Goal: Task Accomplishment & Management: Complete application form

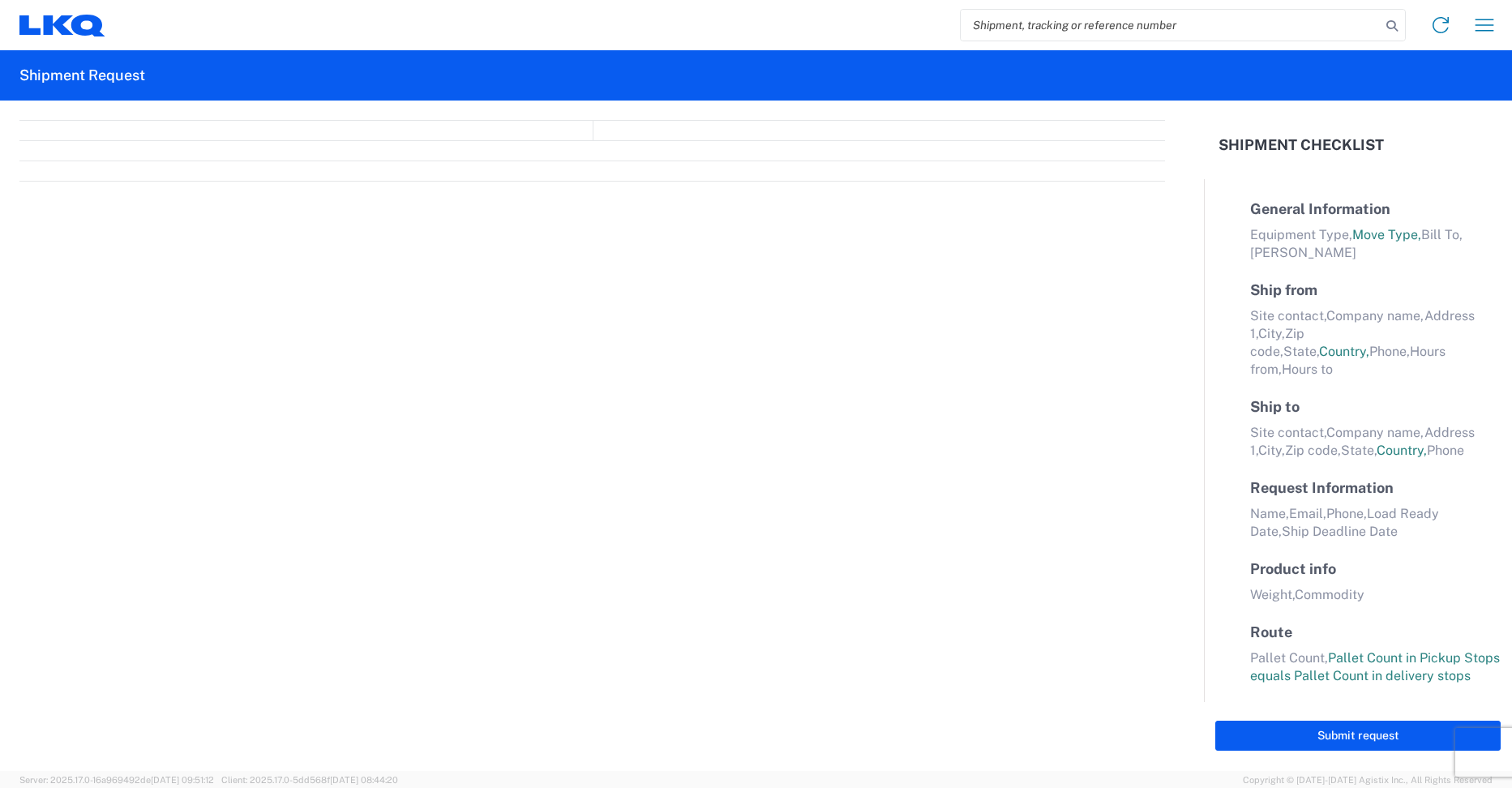
select select "FULL"
select select "LBS"
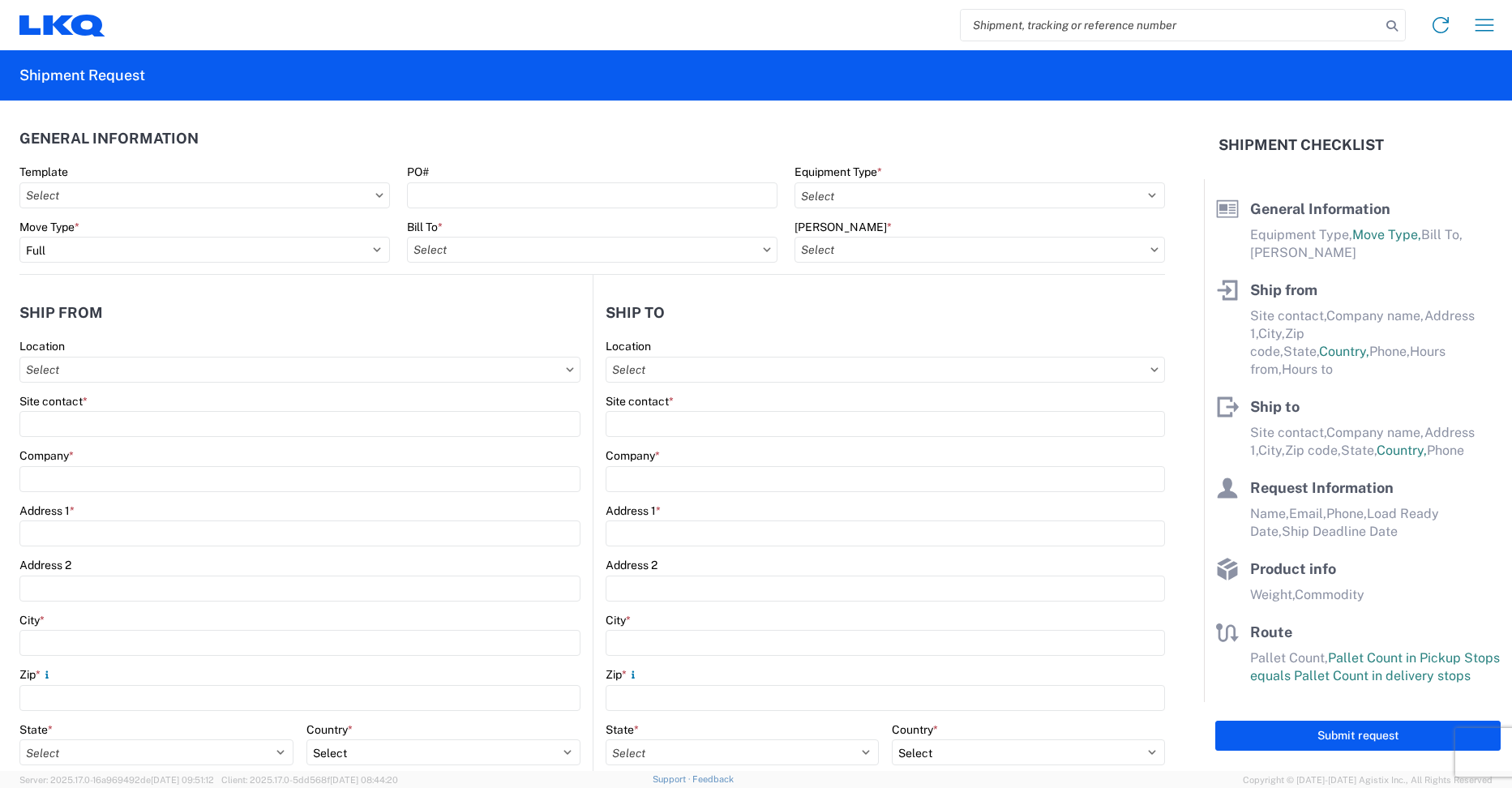
click at [403, 0] on html "Home Shipment request Shipment tracking Shipment Request General Information Te…" at bounding box center [756, 394] width 1512 height 788
drag, startPoint x: 1409, startPoint y: 555, endPoint x: 1256, endPoint y: 786, distance: 277.1
click at [361, 205] on input "Template" at bounding box center [204, 195] width 371 height 26
type input "3095"
click at [181, 267] on div "3095_Austin_1760_Houston" at bounding box center [166, 267] width 284 height 26
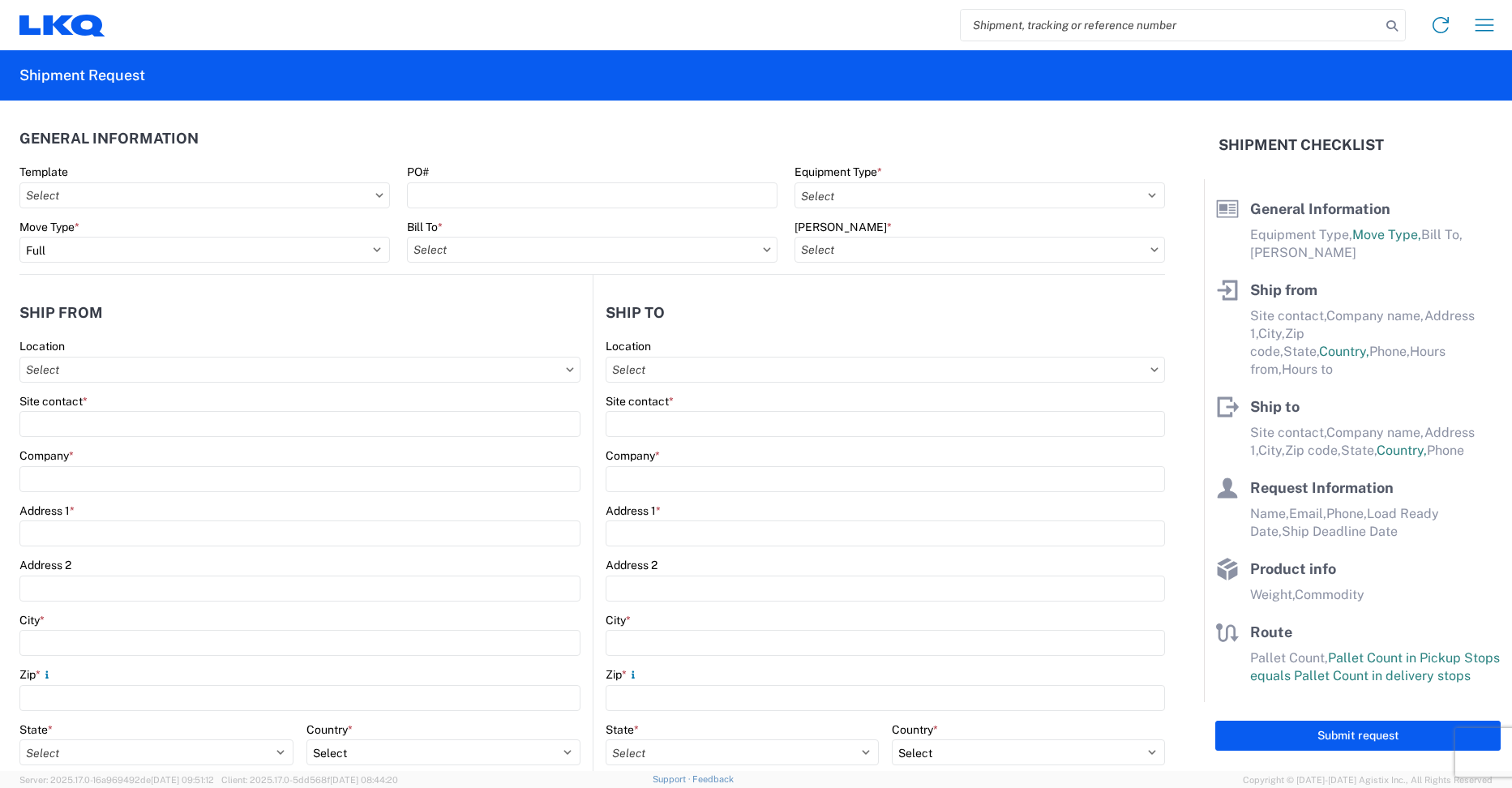
type input "3095_Austin_1760_Houston"
select select
type input "Shipping"
type input "[GEOGRAPHIC_DATA], [GEOGRAPHIC_DATA] (#095)"
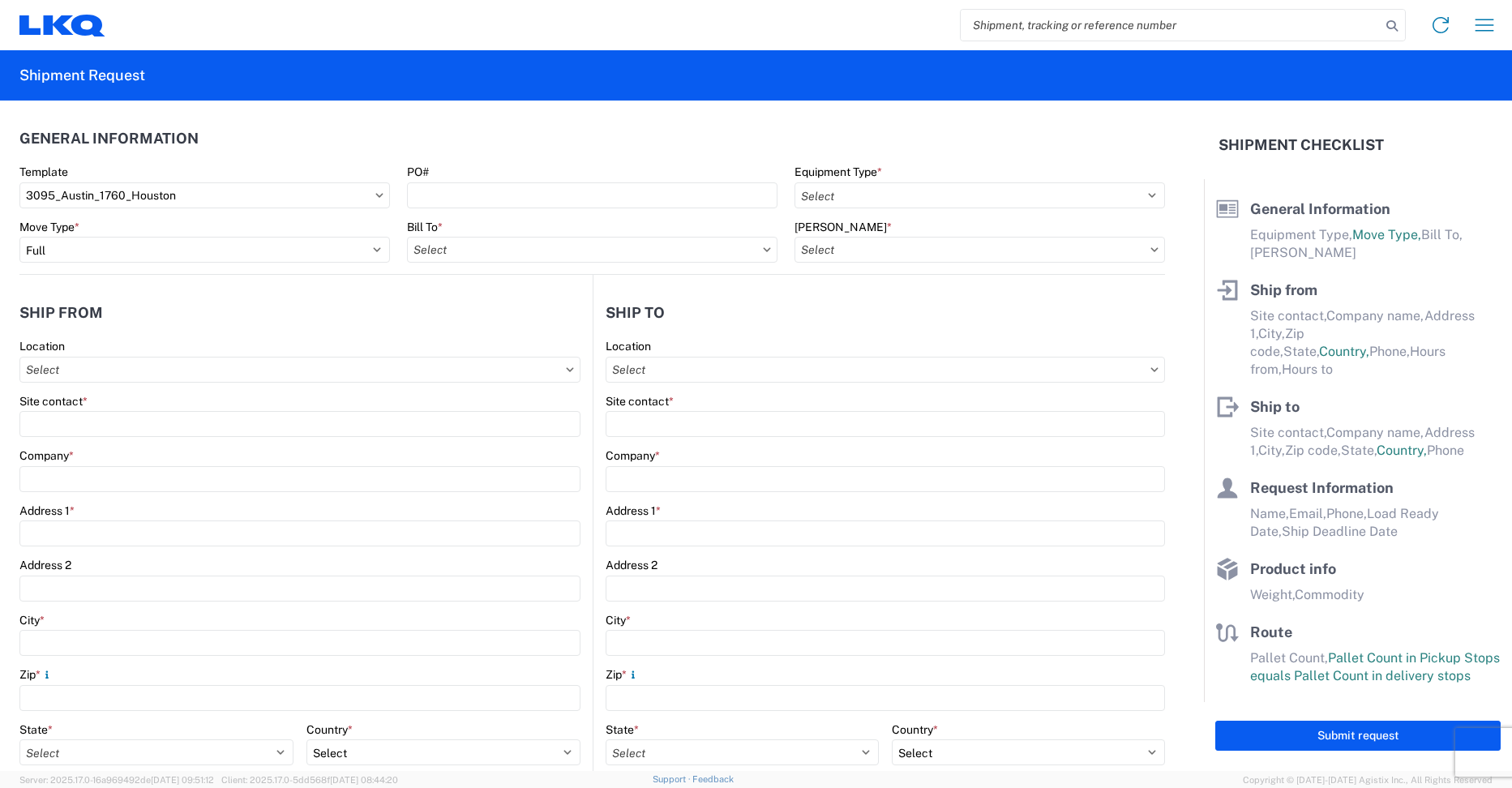
type input "[STREET_ADDRESS][PERSON_NAME]"
type input "Austin"
type input "78728"
type input "Receiving"
type input "LKQ Best Core"
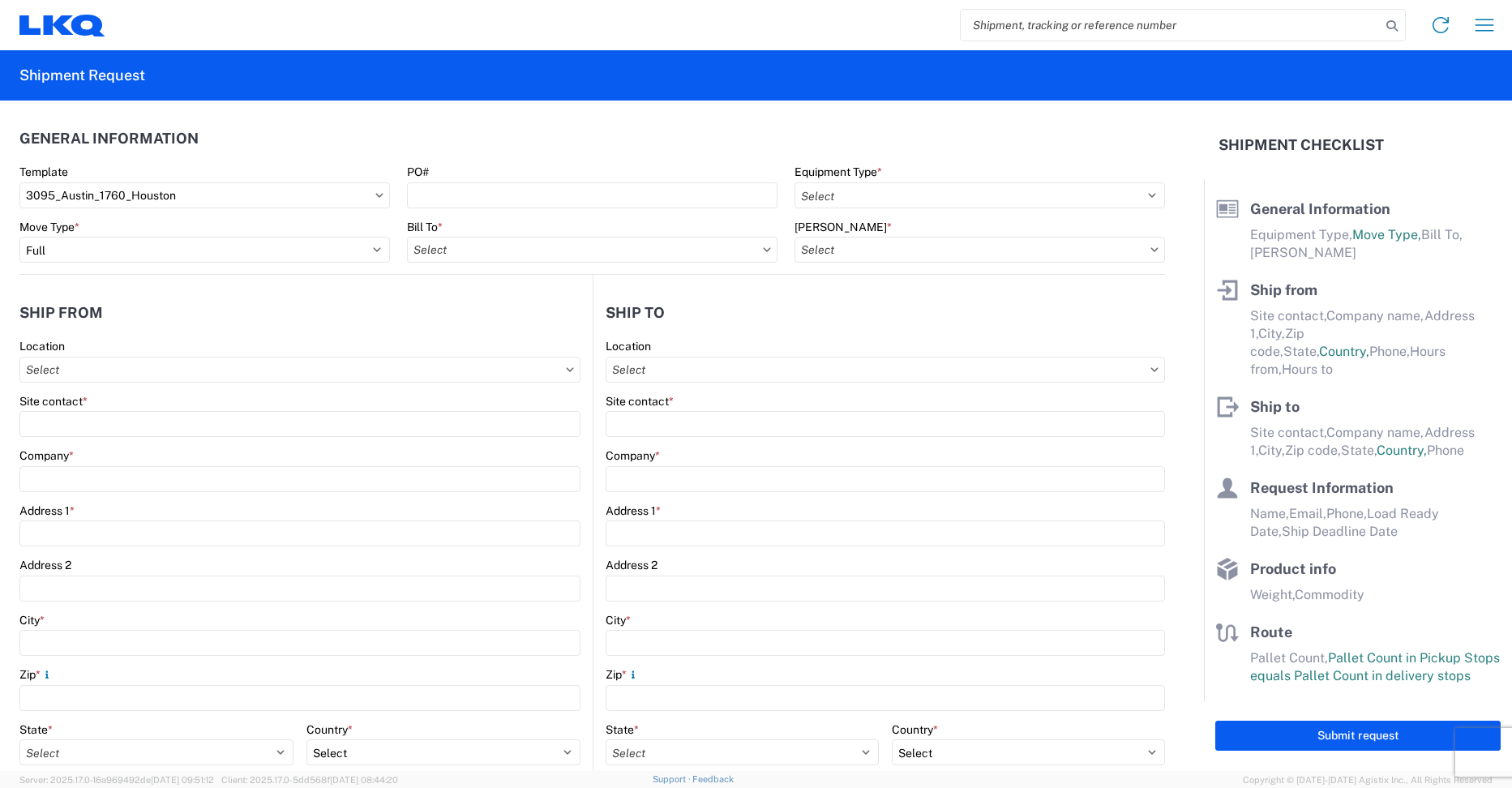
type input "[STREET_ADDRESS]"
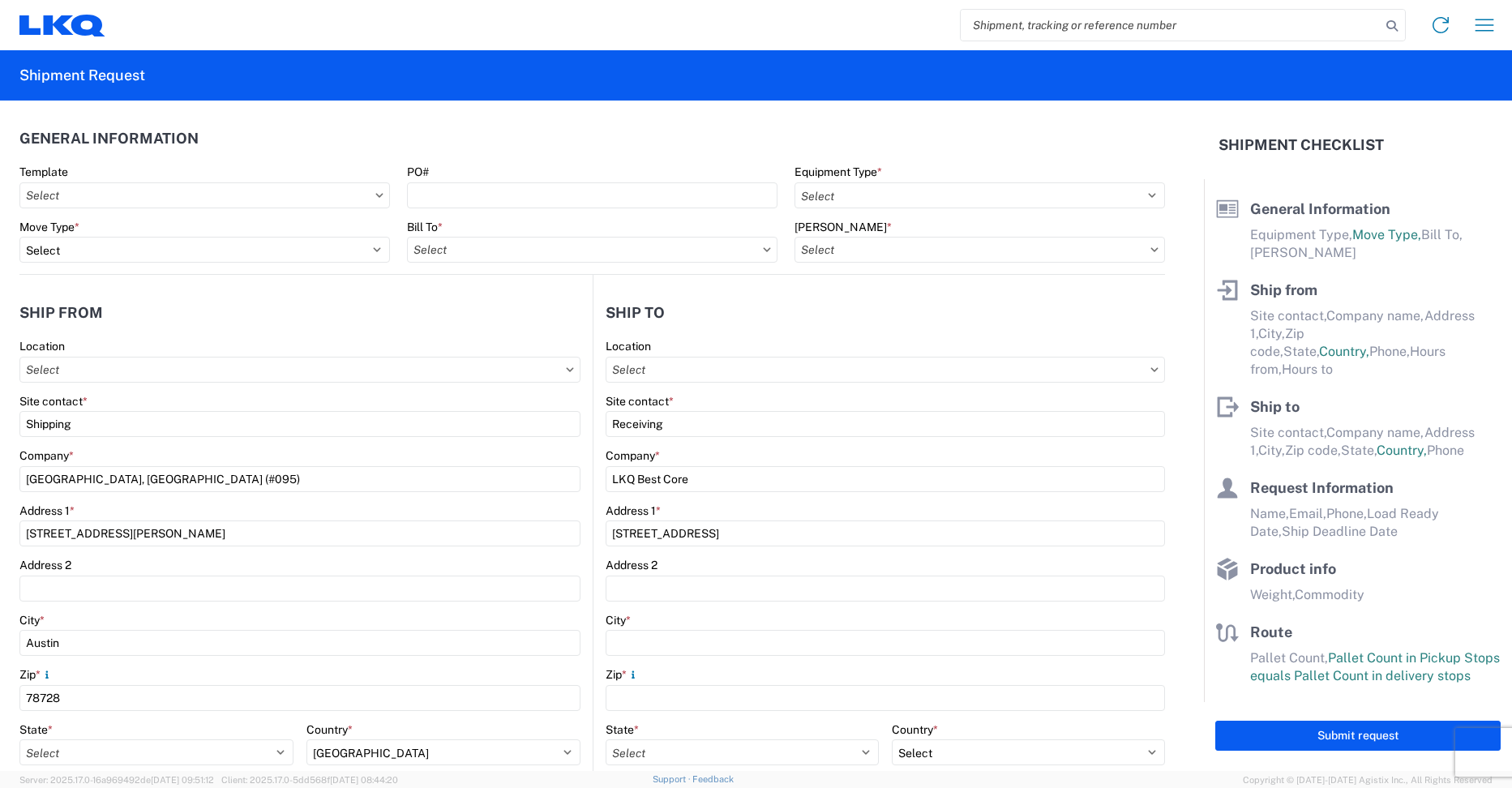
type input "[GEOGRAPHIC_DATA]"
type input "77038"
type input "[DATE]"
type input "42000"
type input "Engines, Transmissions"
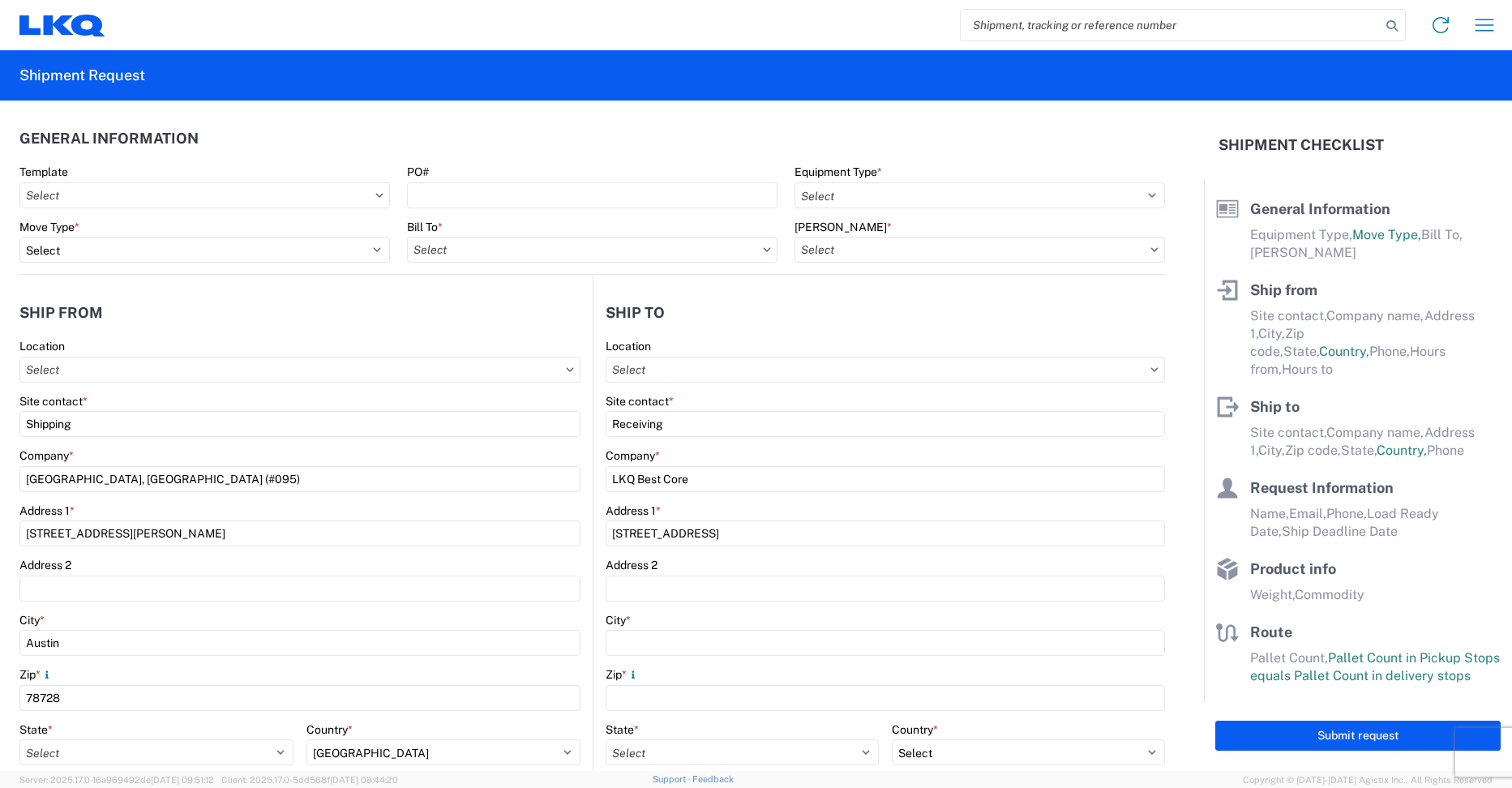
type input "1"
type input "12"
select select "IN"
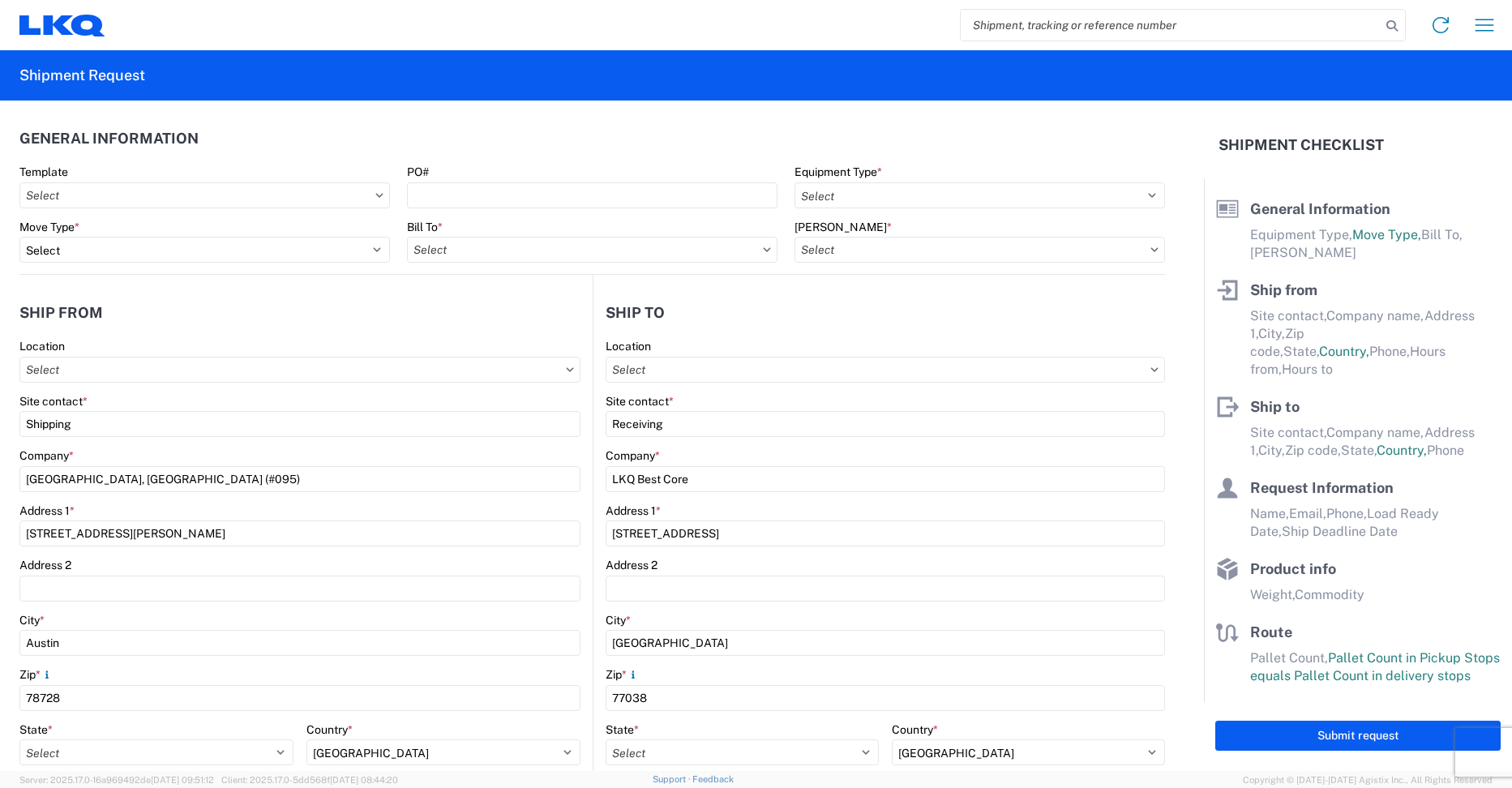
select select "US"
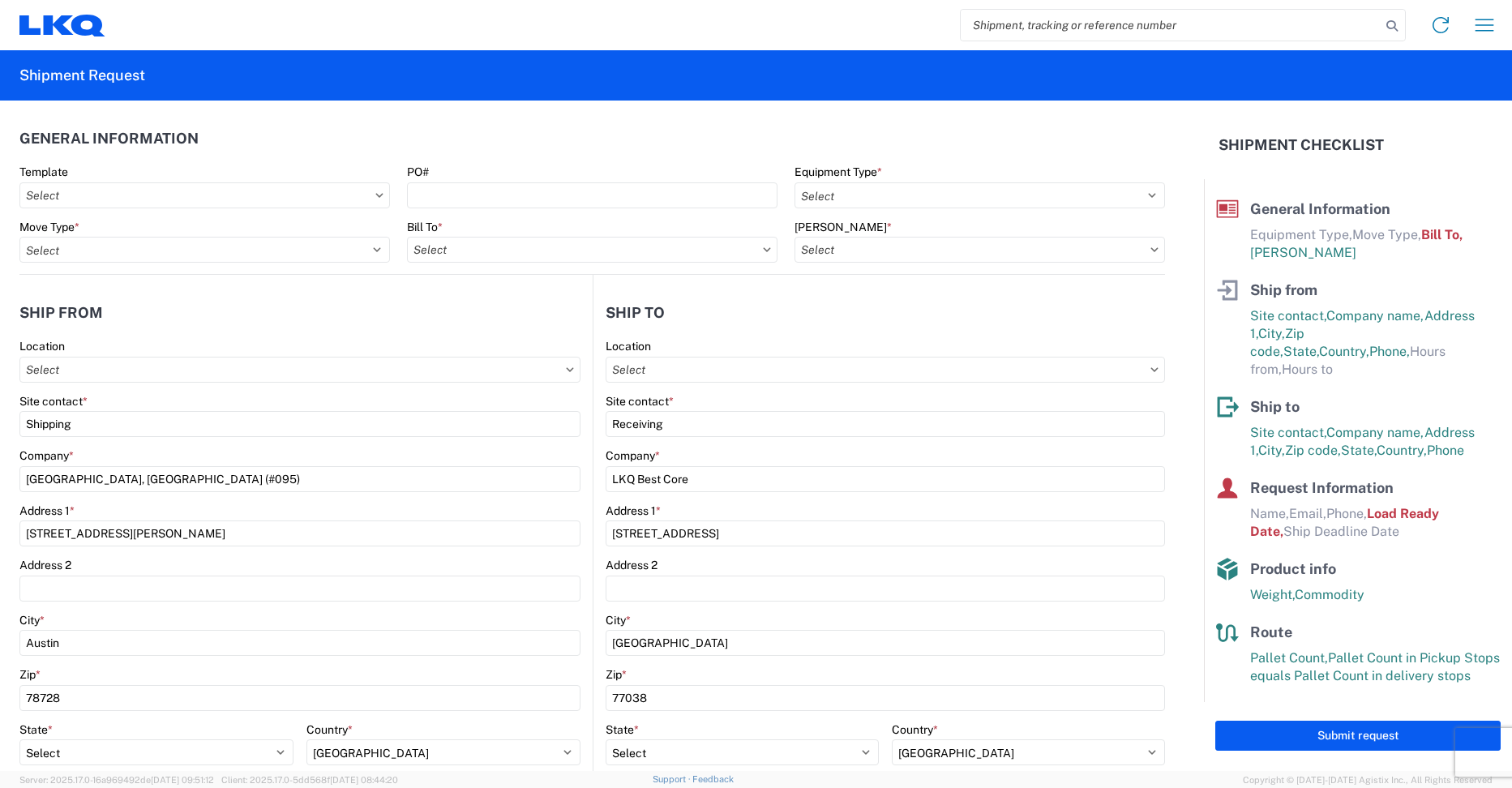
type input "1712-6300-66000-0000 - 1712 Freight Out"
type input "3095 - [GEOGRAPHIC_DATA] (095)"
type input "1760 - LKQ Best Core"
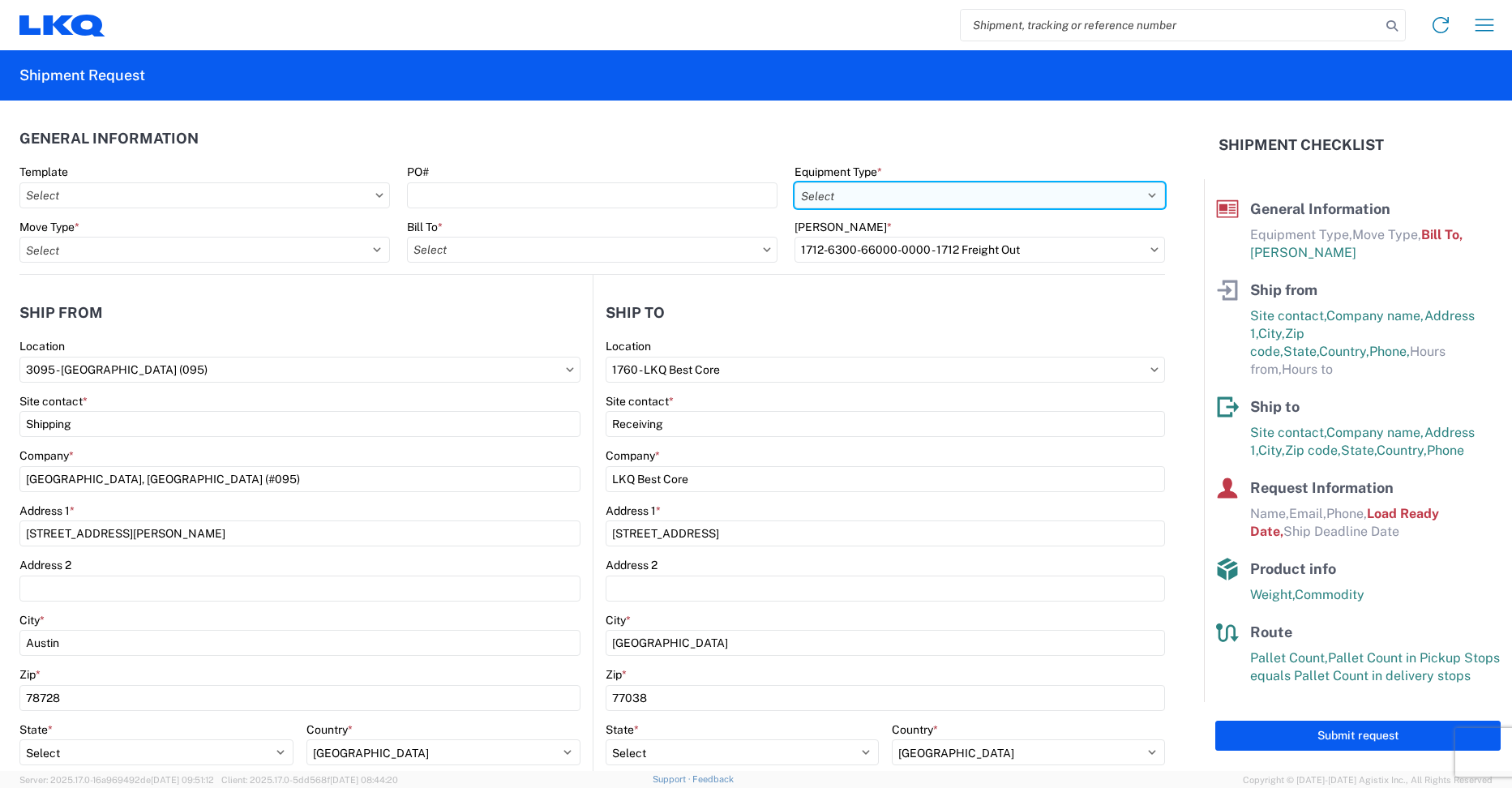
click at [865, 197] on select "Select 53’ Dry Van Flatbed Dropdeck (van) Lowboy (flatbed) Rail" at bounding box center [979, 195] width 371 height 26
select select "STDV"
click at [794, 182] on select "Select 53’ Dry Van Flatbed Dropdeck (van) Lowboy (flatbed) Rail" at bounding box center [979, 195] width 371 height 26
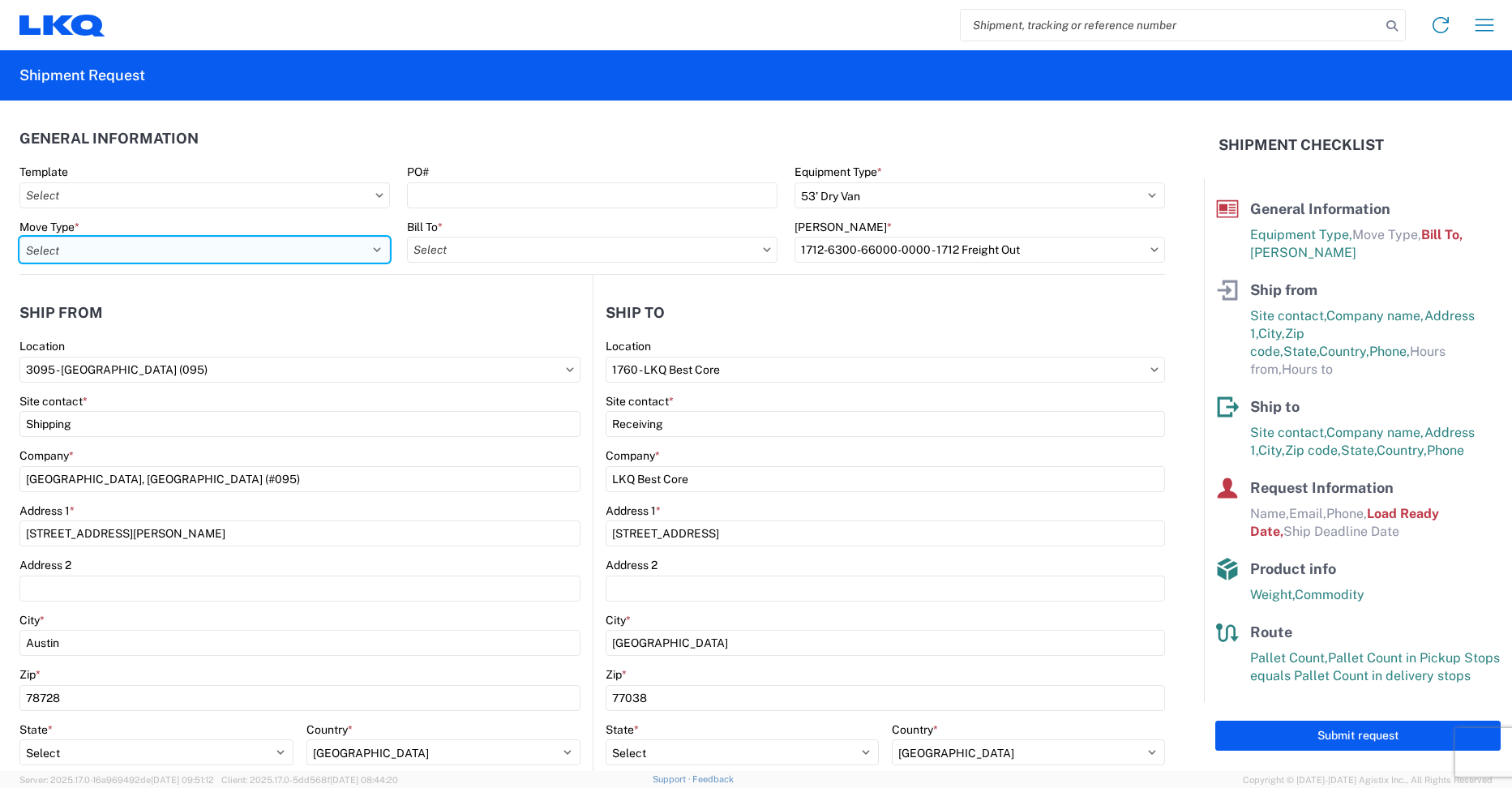
click at [224, 251] on select "Select Full Partial TL" at bounding box center [204, 250] width 371 height 26
select select "FULL"
click at [19, 237] on select "Select Full Partial TL" at bounding box center [204, 250] width 371 height 26
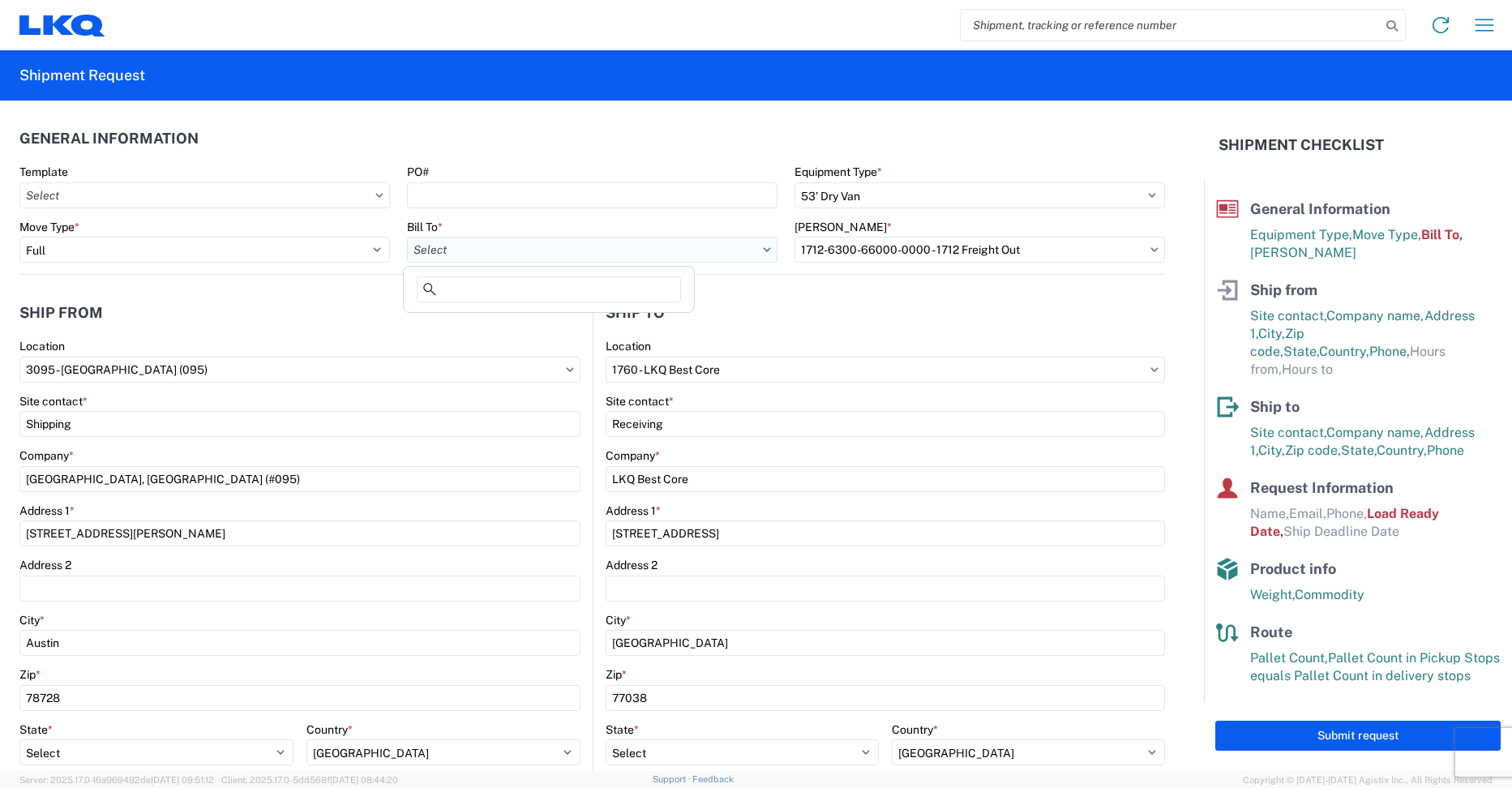
click at [564, 258] on input "Bill To *" at bounding box center [592, 250] width 371 height 26
type input "1712"
click at [563, 321] on div "1712 - LKQ Central [US_STATE] [PERSON_NAME]" at bounding box center [549, 322] width 284 height 26
type input "1712 - LKQ Central [US_STATE] [PERSON_NAME]"
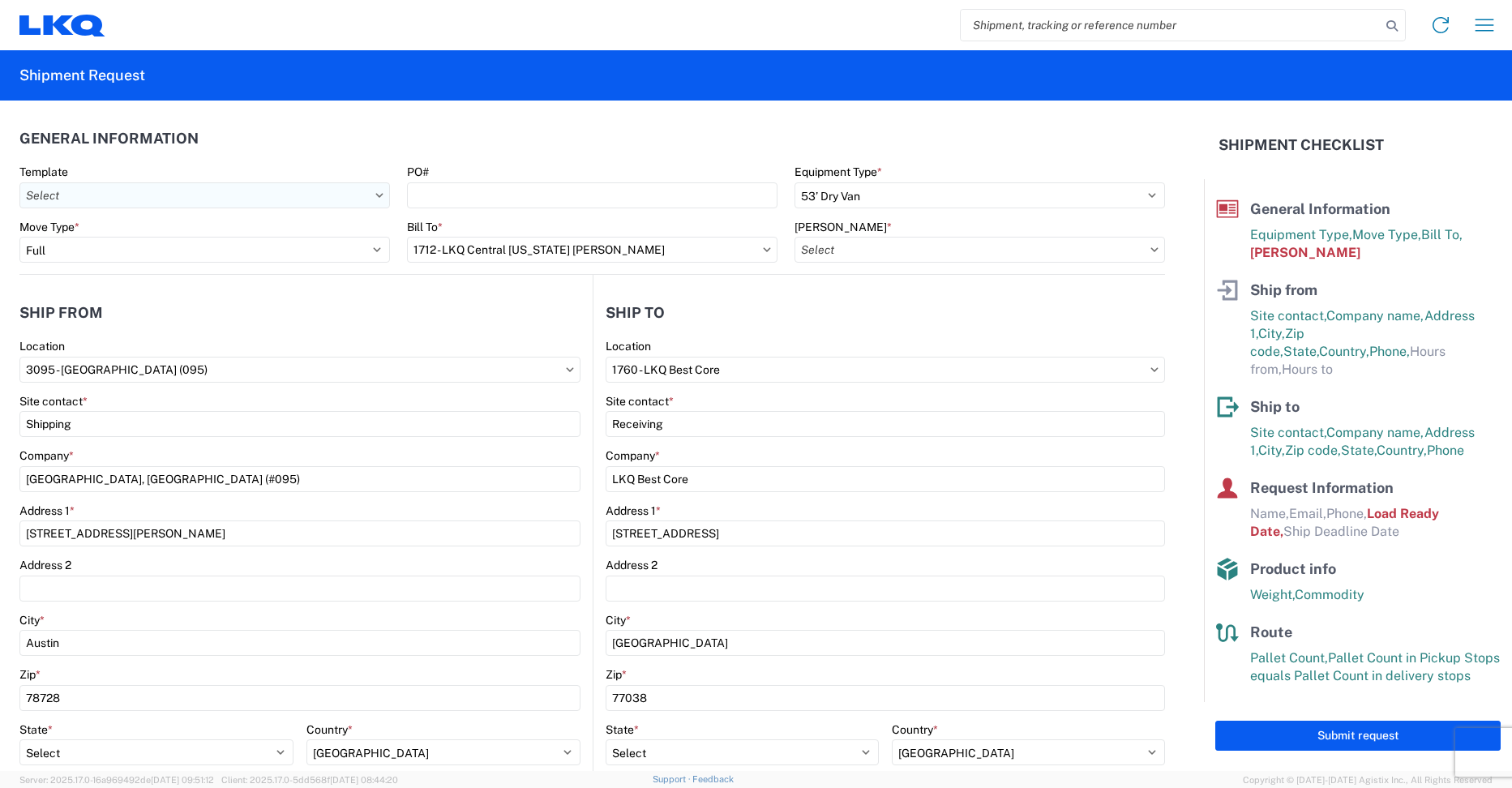
click at [308, 197] on input "Template" at bounding box center [204, 195] width 371 height 26
type input "3095"
click at [156, 273] on div "3095_Austin_1760_Houston" at bounding box center [166, 267] width 284 height 26
type input "3095_Austin_1760_Houston"
click at [933, 252] on input "[PERSON_NAME] *" at bounding box center [979, 250] width 371 height 26
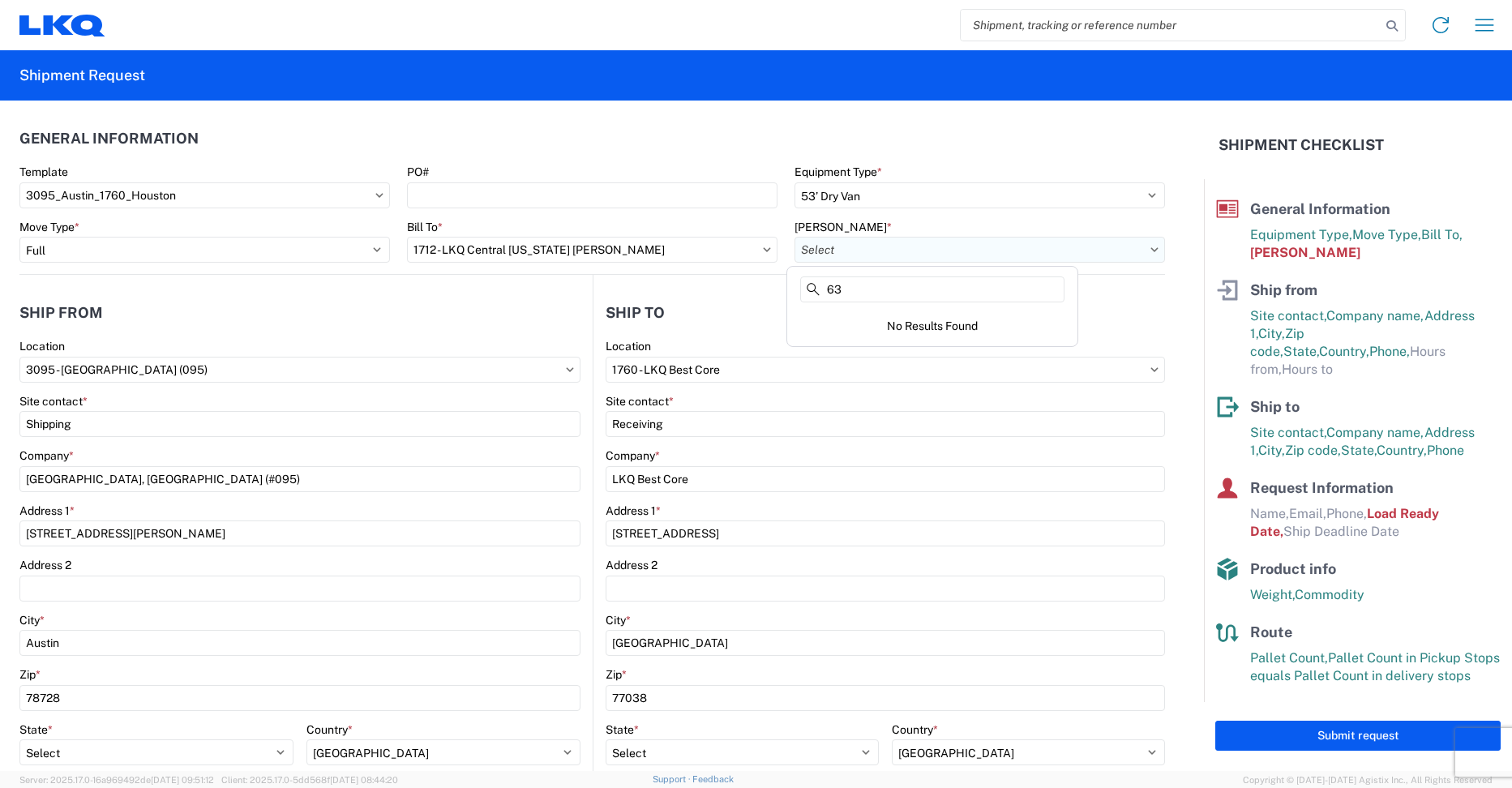
type input "6"
drag, startPoint x: 855, startPoint y: 288, endPoint x: 811, endPoint y: 286, distance: 44.0
click at [813, 287] on div "1712-6300-66000-0000" at bounding box center [933, 292] width 284 height 32
type input "6300-66000-0000"
click at [718, 246] on input "1712 - LKQ Central [US_STATE] [PERSON_NAME]" at bounding box center [592, 250] width 371 height 26
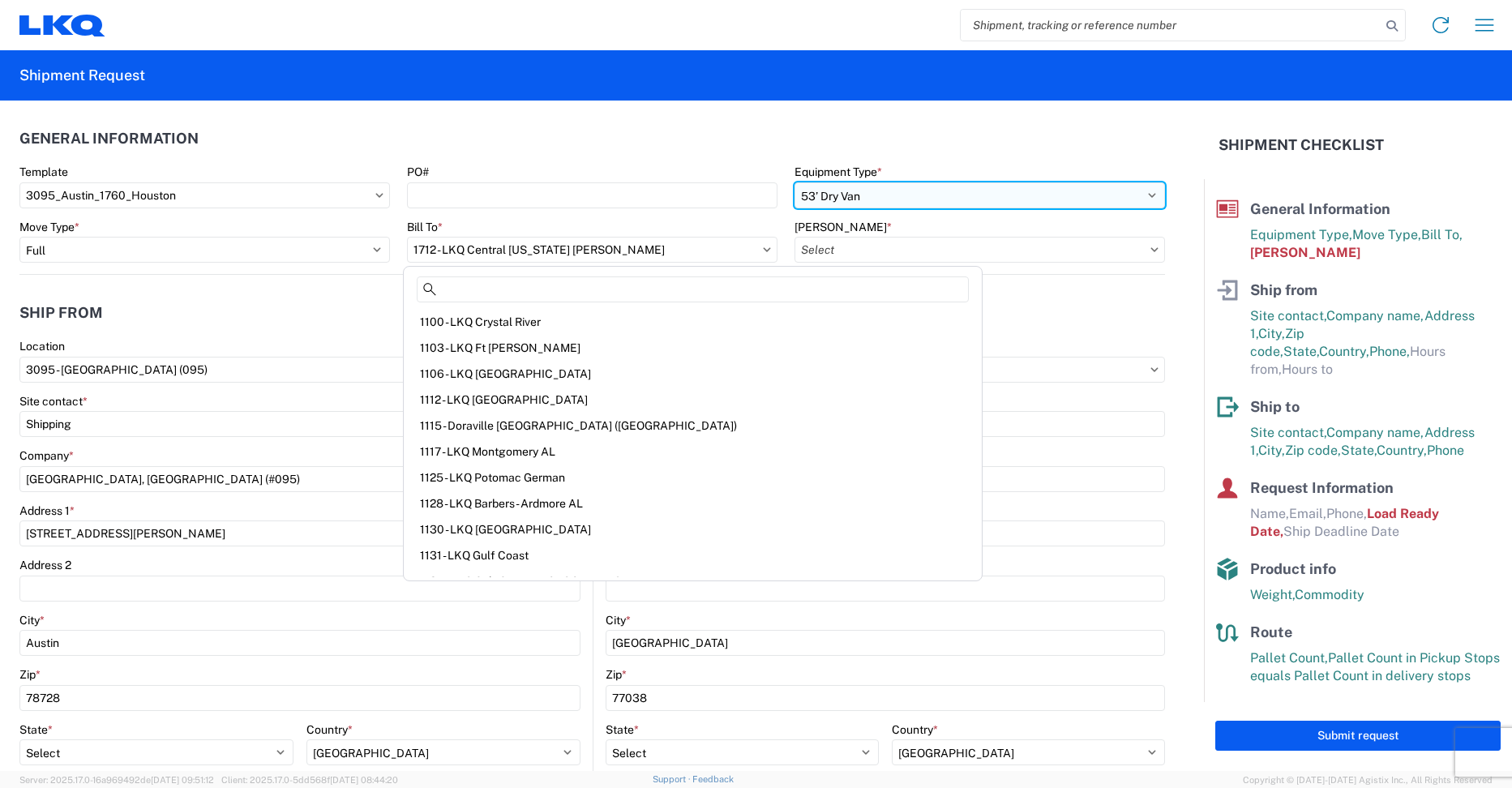
click at [896, 194] on select "Select 53’ Dry Van Flatbed Dropdeck (van) Lowboy (flatbed) Rail" at bounding box center [979, 195] width 371 height 26
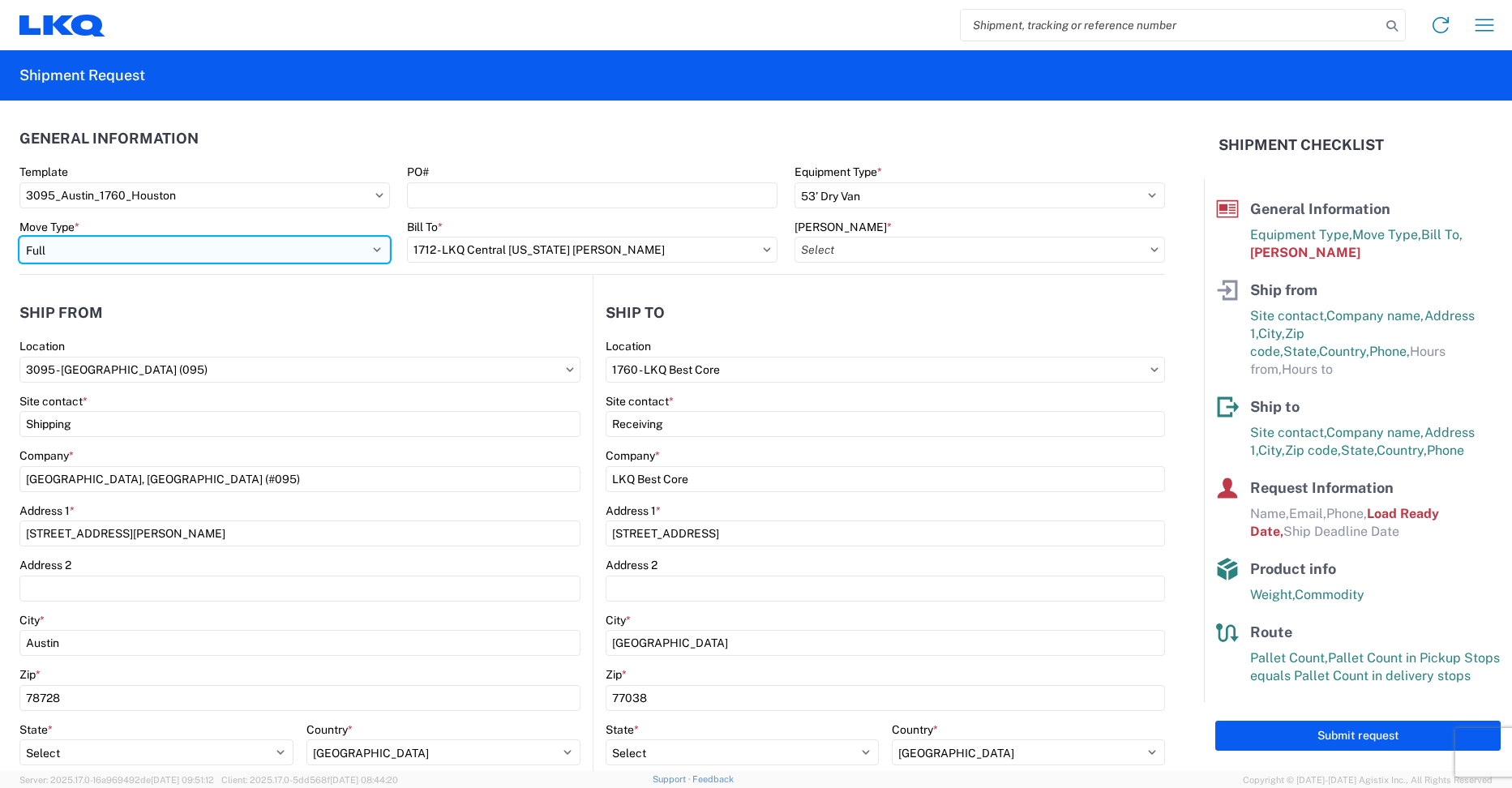
click at [347, 241] on select "Select Full Partial TL" at bounding box center [204, 250] width 371 height 26
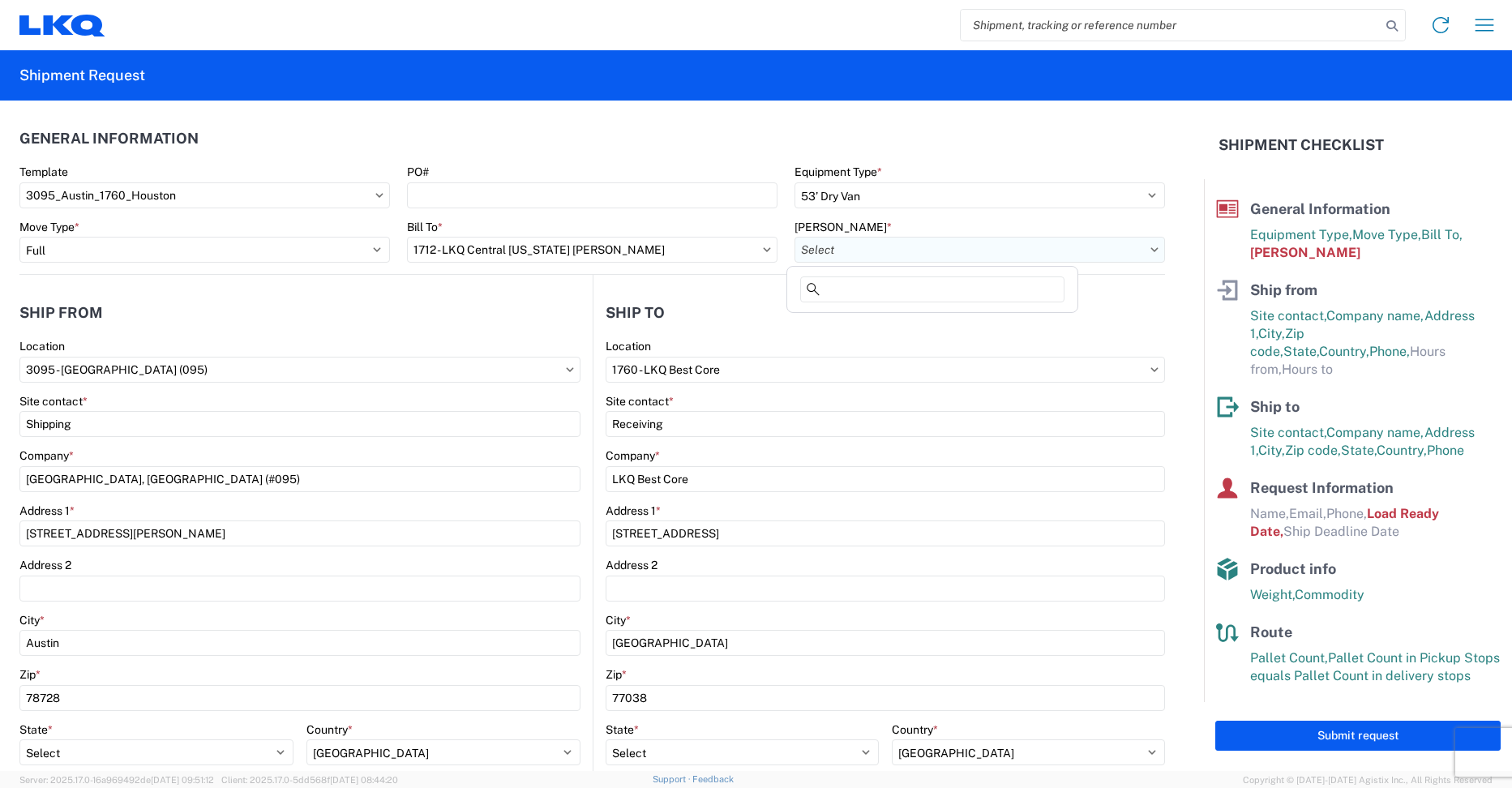
click at [931, 248] on input "[PERSON_NAME] *" at bounding box center [979, 250] width 371 height 26
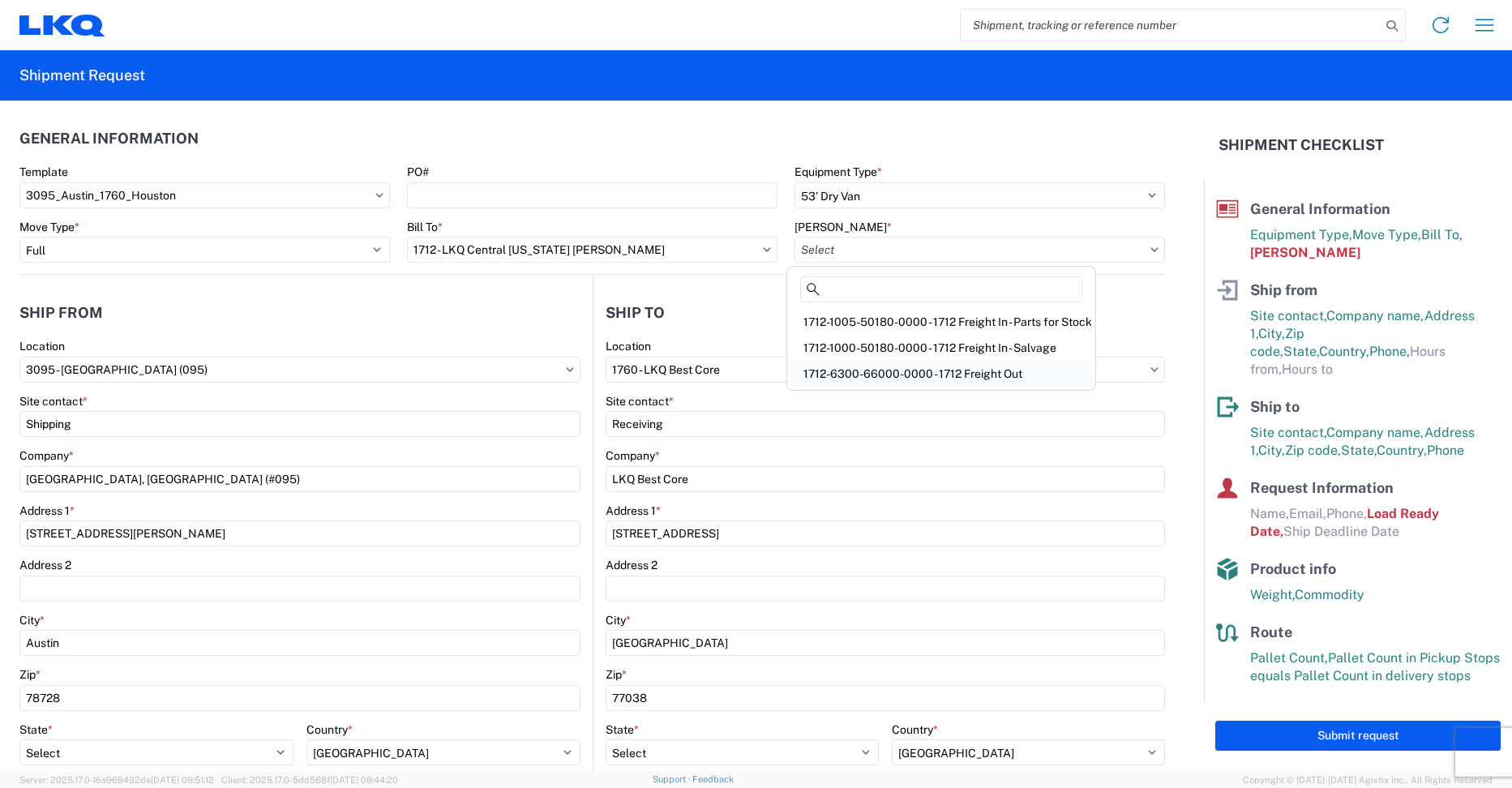
click at [987, 378] on div "1712-6300-66000-0000 - 1712 Freight Out" at bounding box center [941, 373] width 302 height 26
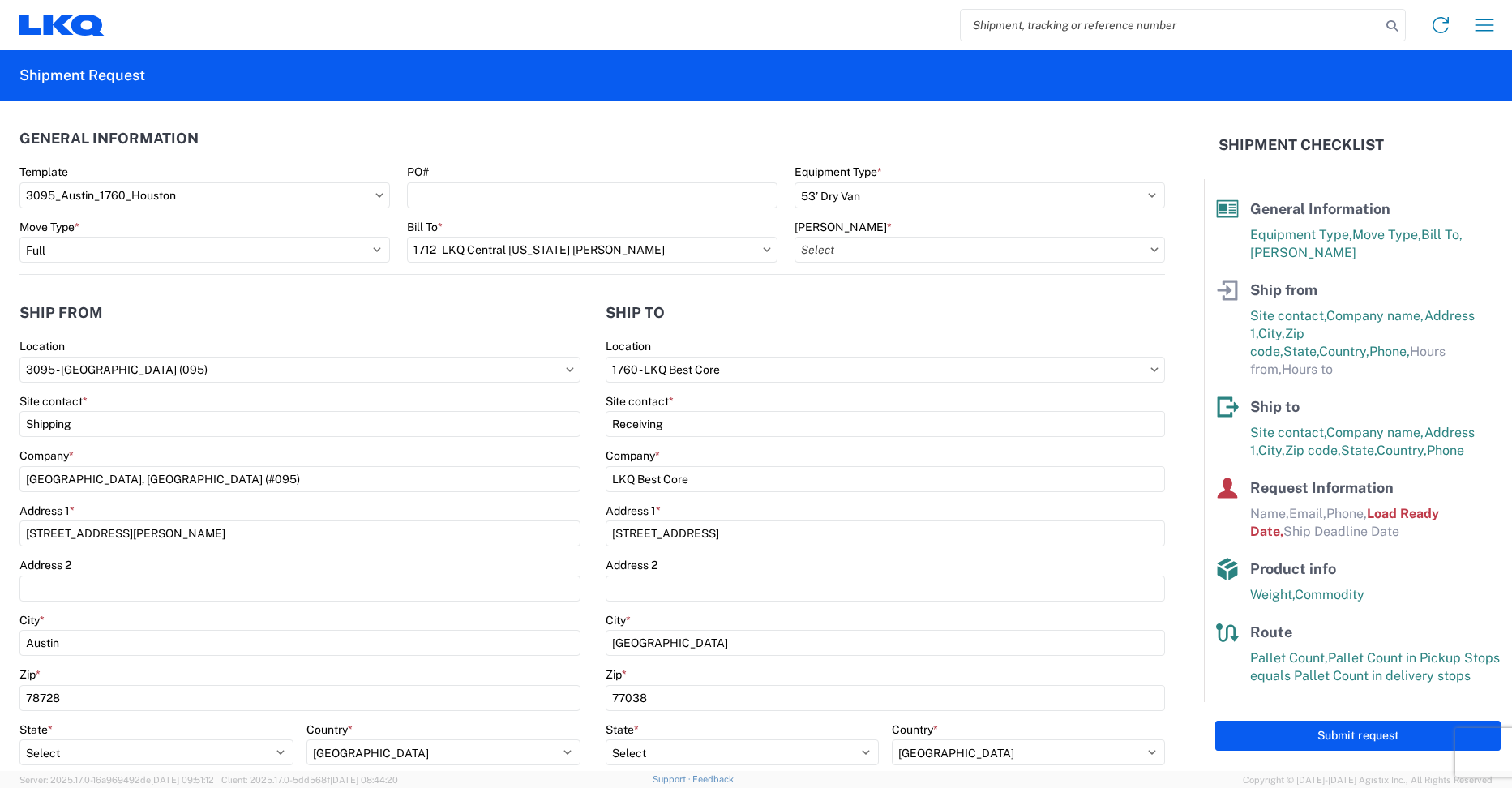
type input "1712-6300-66000-0000 - 1712 Freight Out"
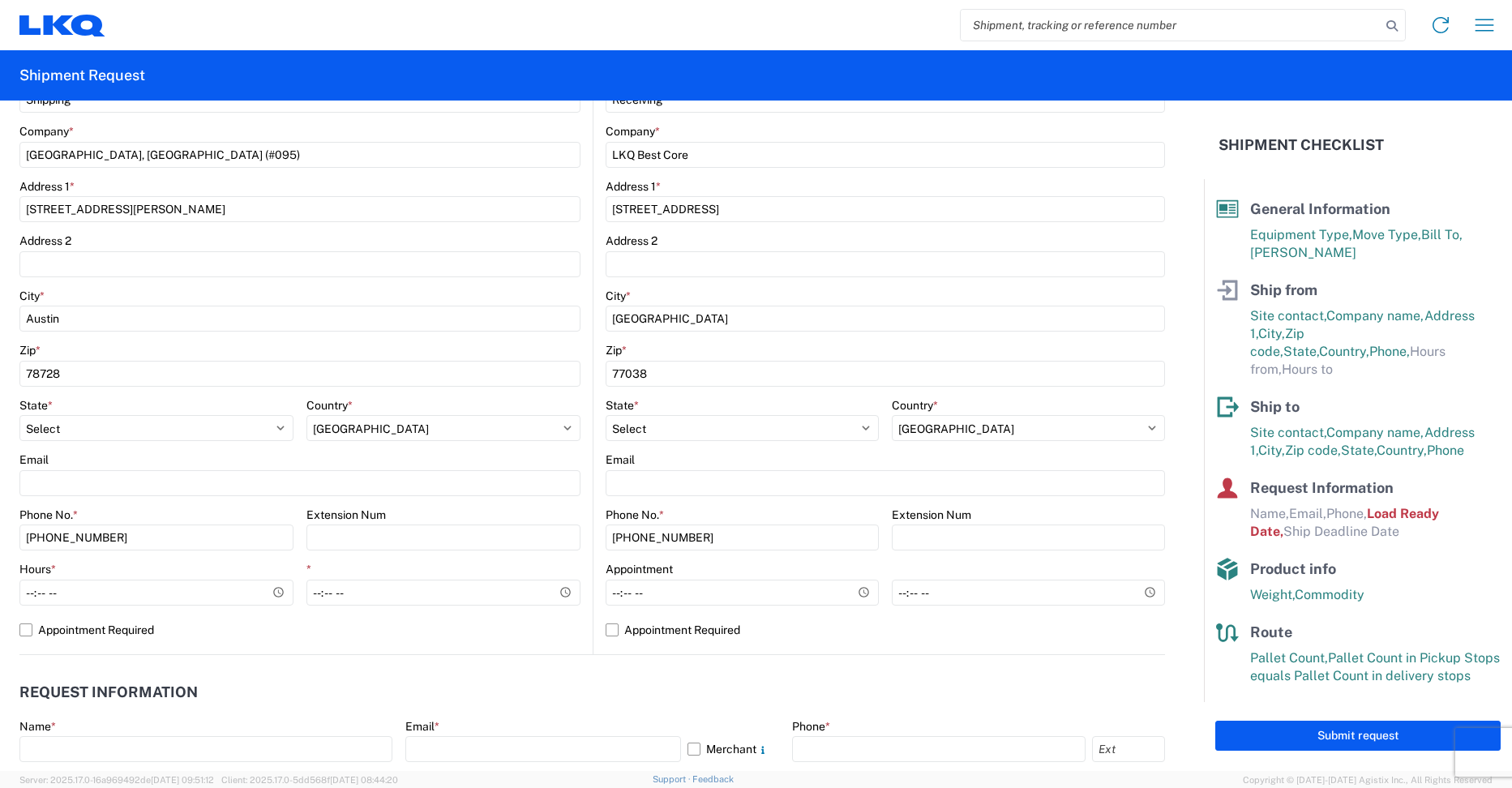
scroll to position [405, 0]
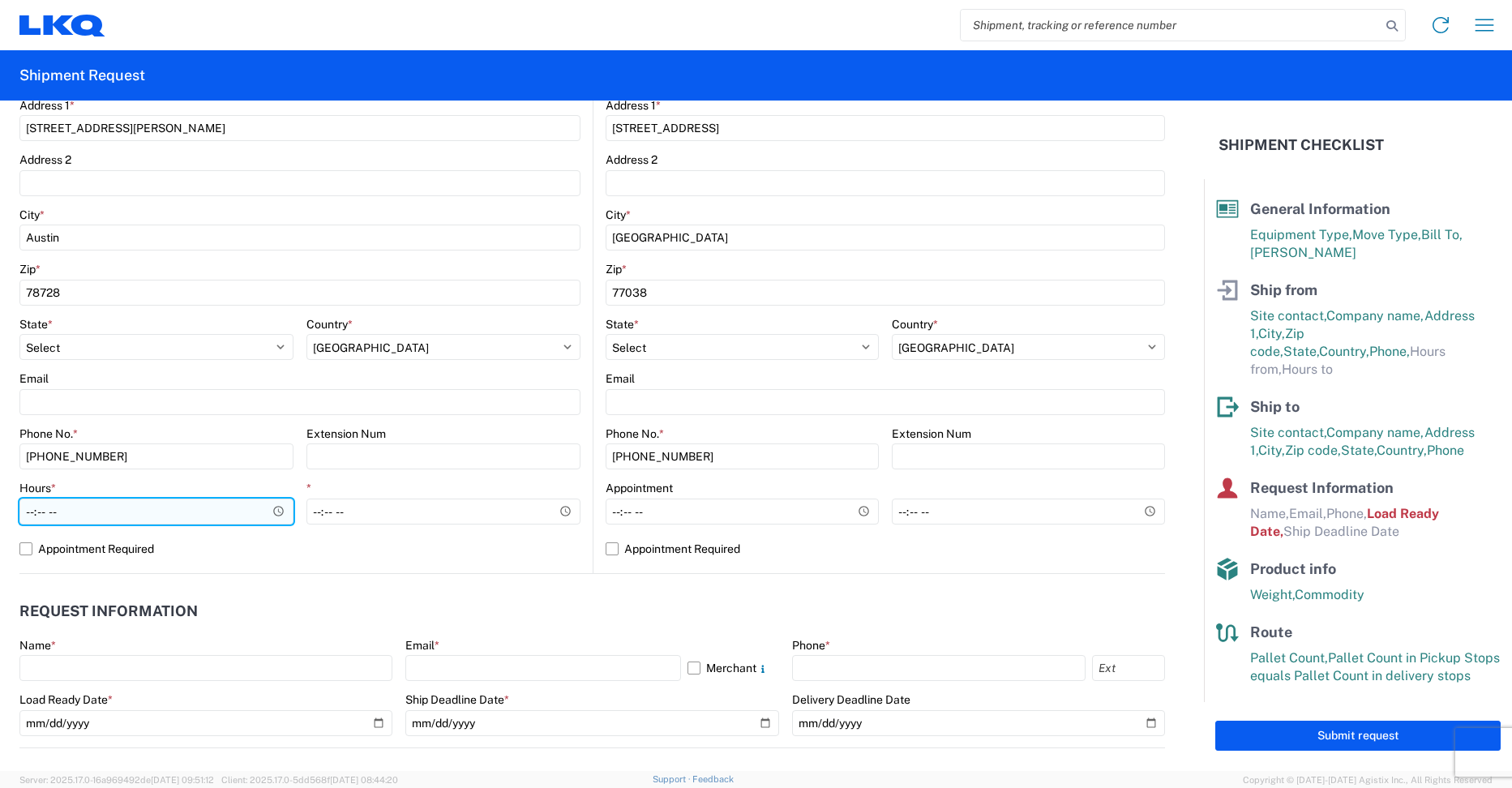
click at [188, 522] on input "Hours *" at bounding box center [156, 512] width 274 height 26
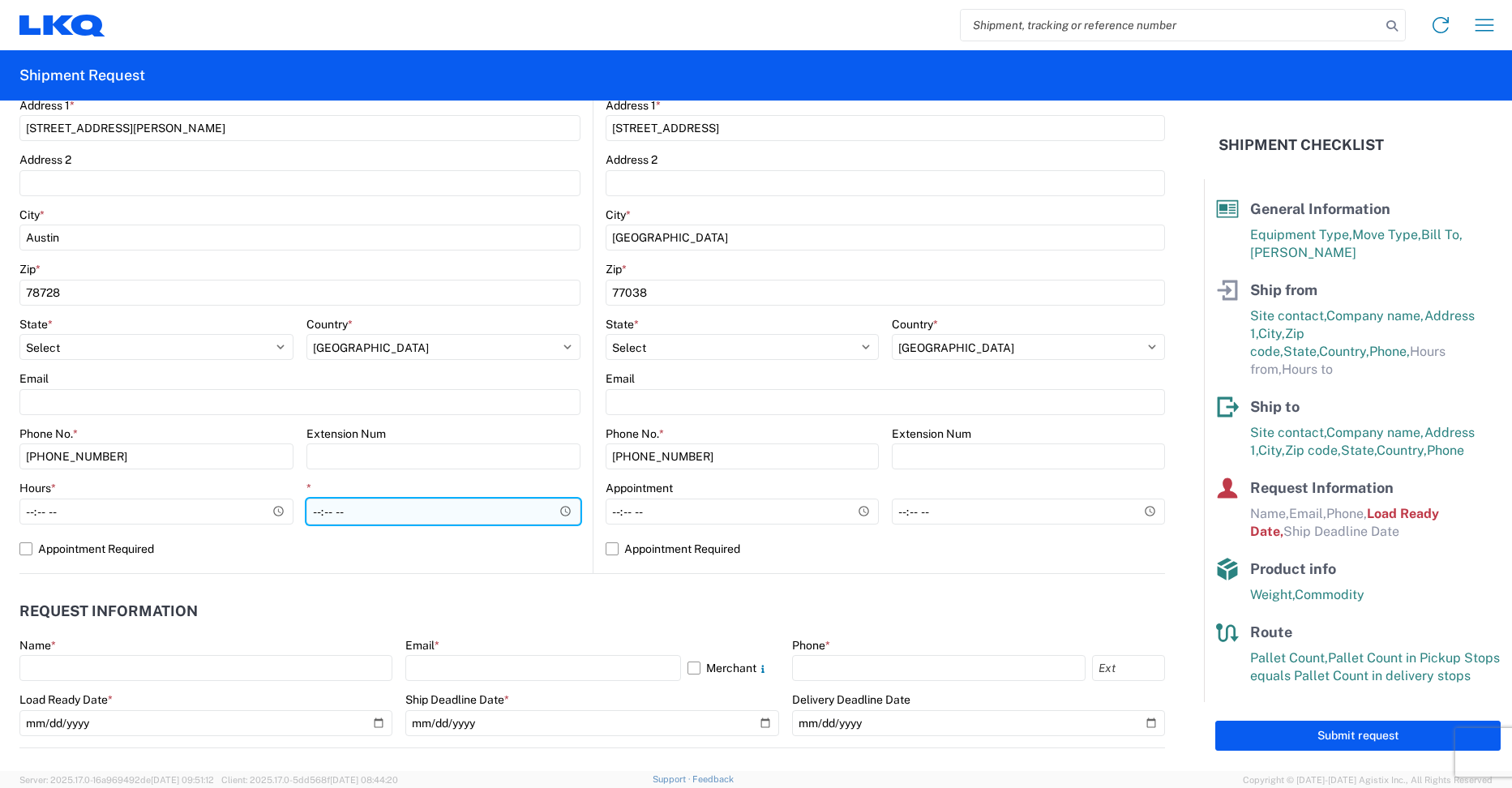
click at [364, 512] on div "*" at bounding box center [444, 502] width 274 height 44
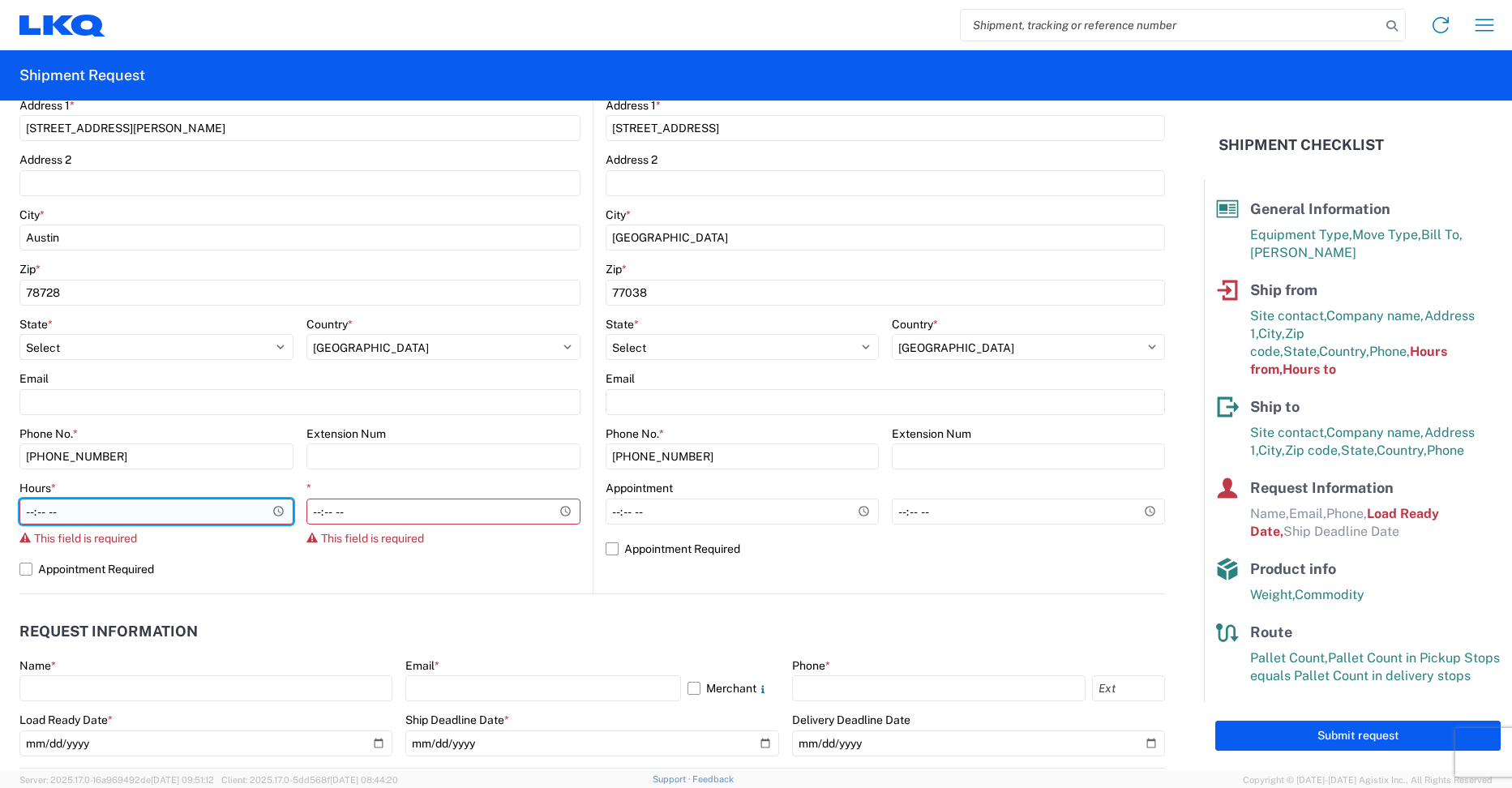
click at [103, 517] on input "Hours *" at bounding box center [156, 512] width 274 height 26
type input "08:00"
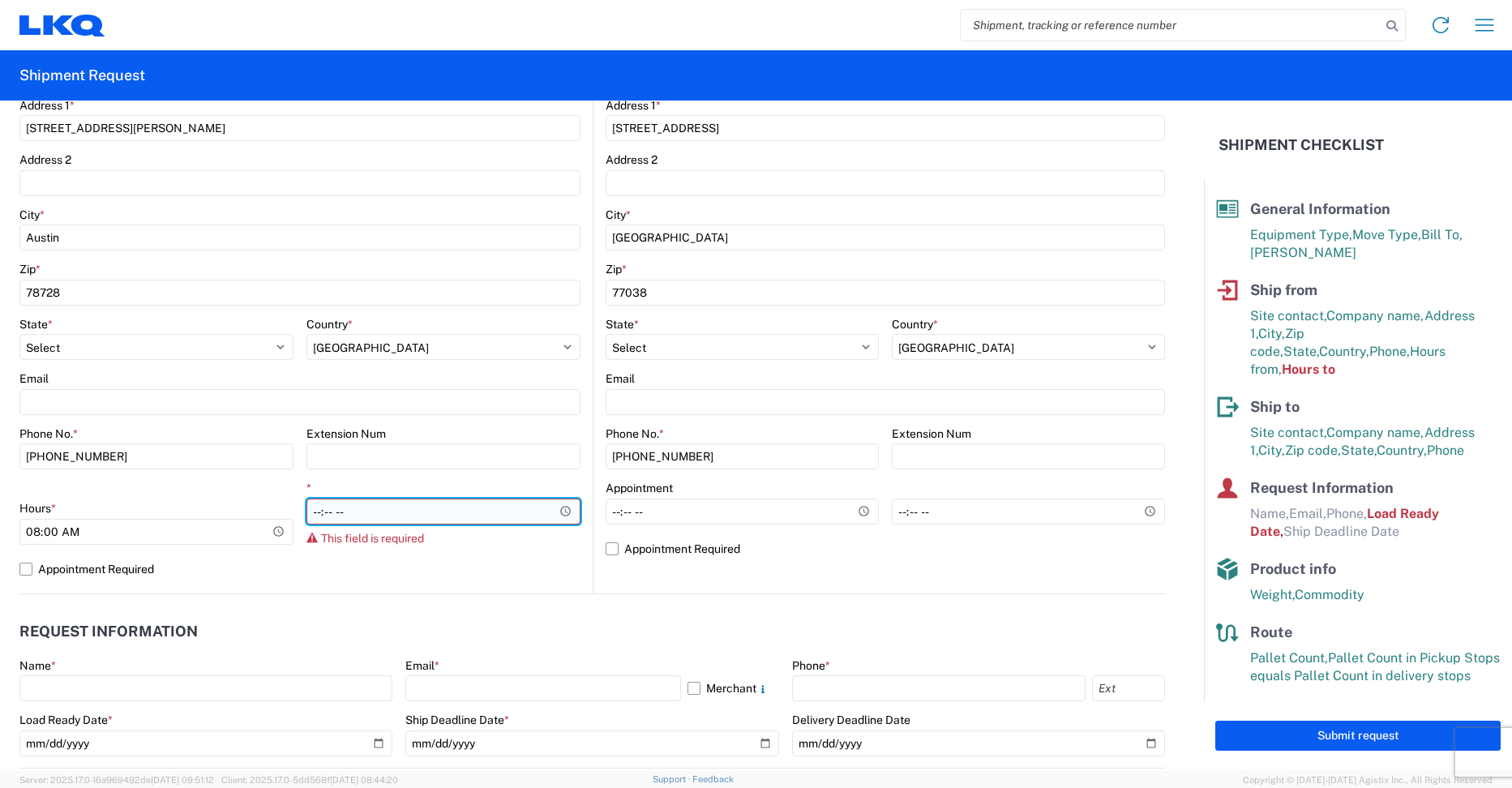
click at [369, 514] on input "*" at bounding box center [444, 512] width 274 height 26
type input "17:00"
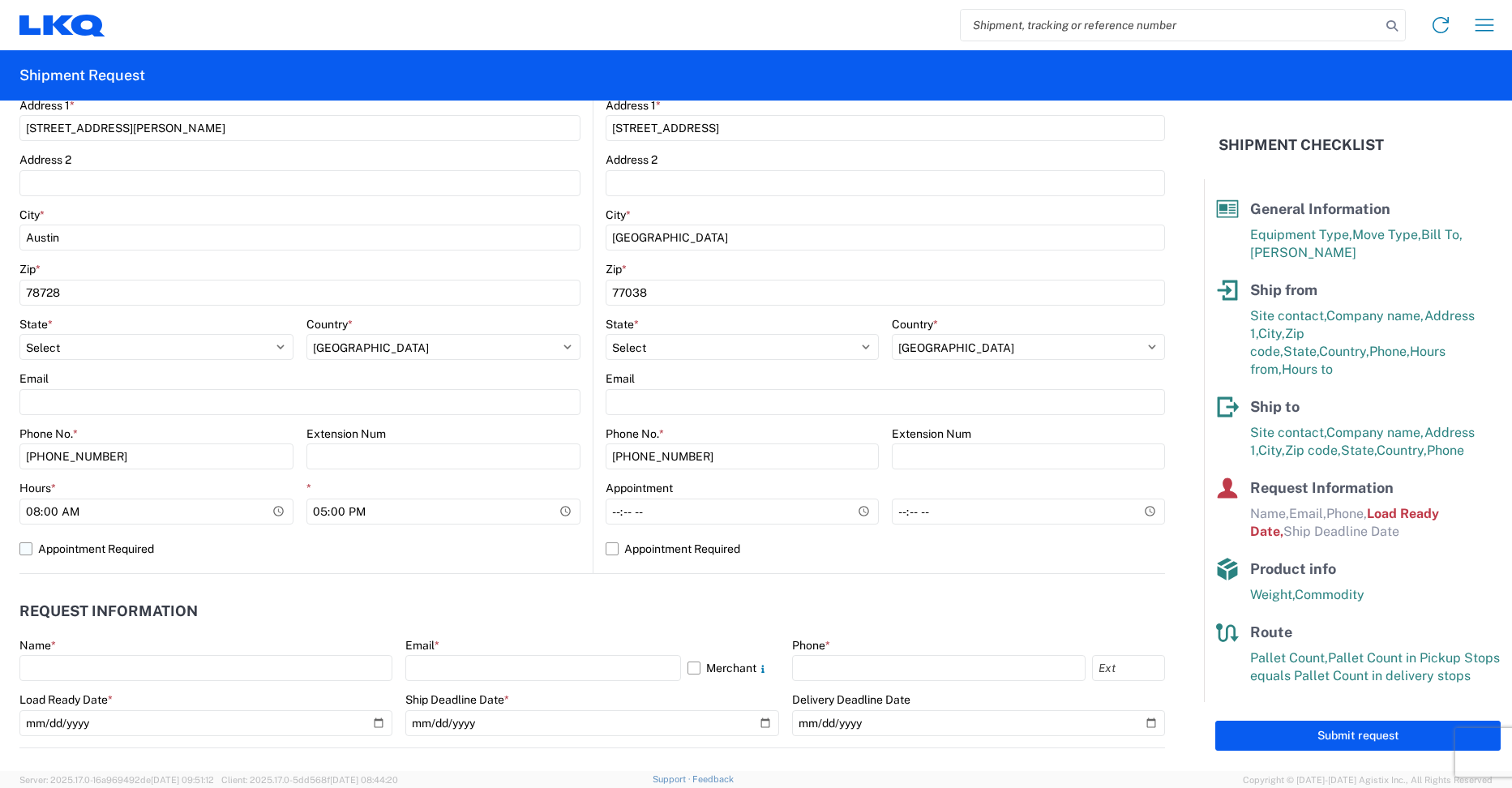
click at [446, 557] on label "Appointment Required" at bounding box center [300, 549] width 561 height 26
click at [0, 0] on input "Appointment Required" at bounding box center [0, 0] width 0 height 0
select select "US"
click at [22, 555] on label "Appointment Required" at bounding box center [300, 549] width 561 height 26
click at [0, 0] on input "Appointment Required" at bounding box center [0, 0] width 0 height 0
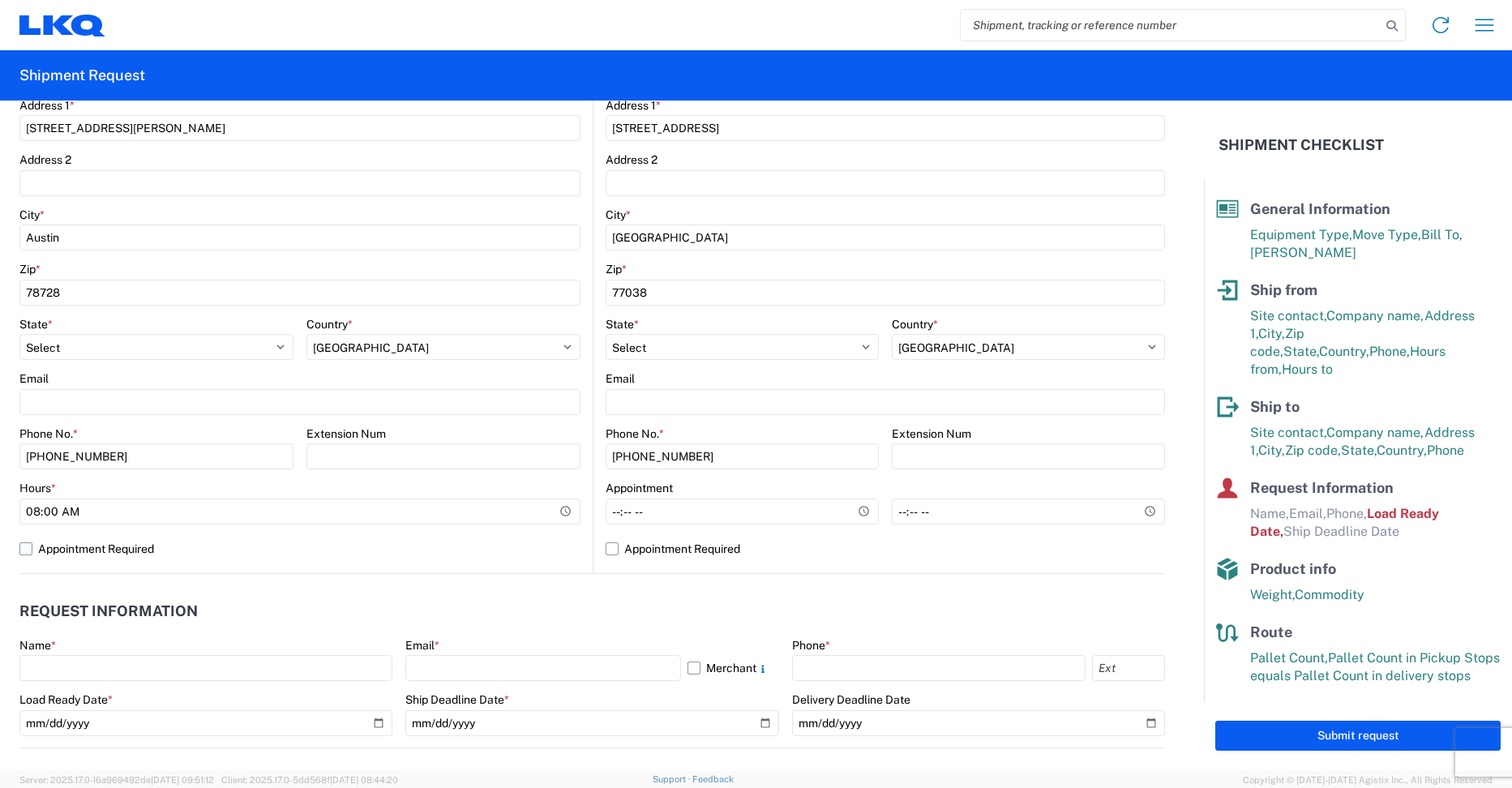
select select "US"
click at [368, 537] on label "Appointment Required" at bounding box center [300, 549] width 561 height 26
click at [0, 0] on input "Appointment Required" at bounding box center [0, 0] width 0 height 0
select select "[GEOGRAPHIC_DATA]"
select select "US"
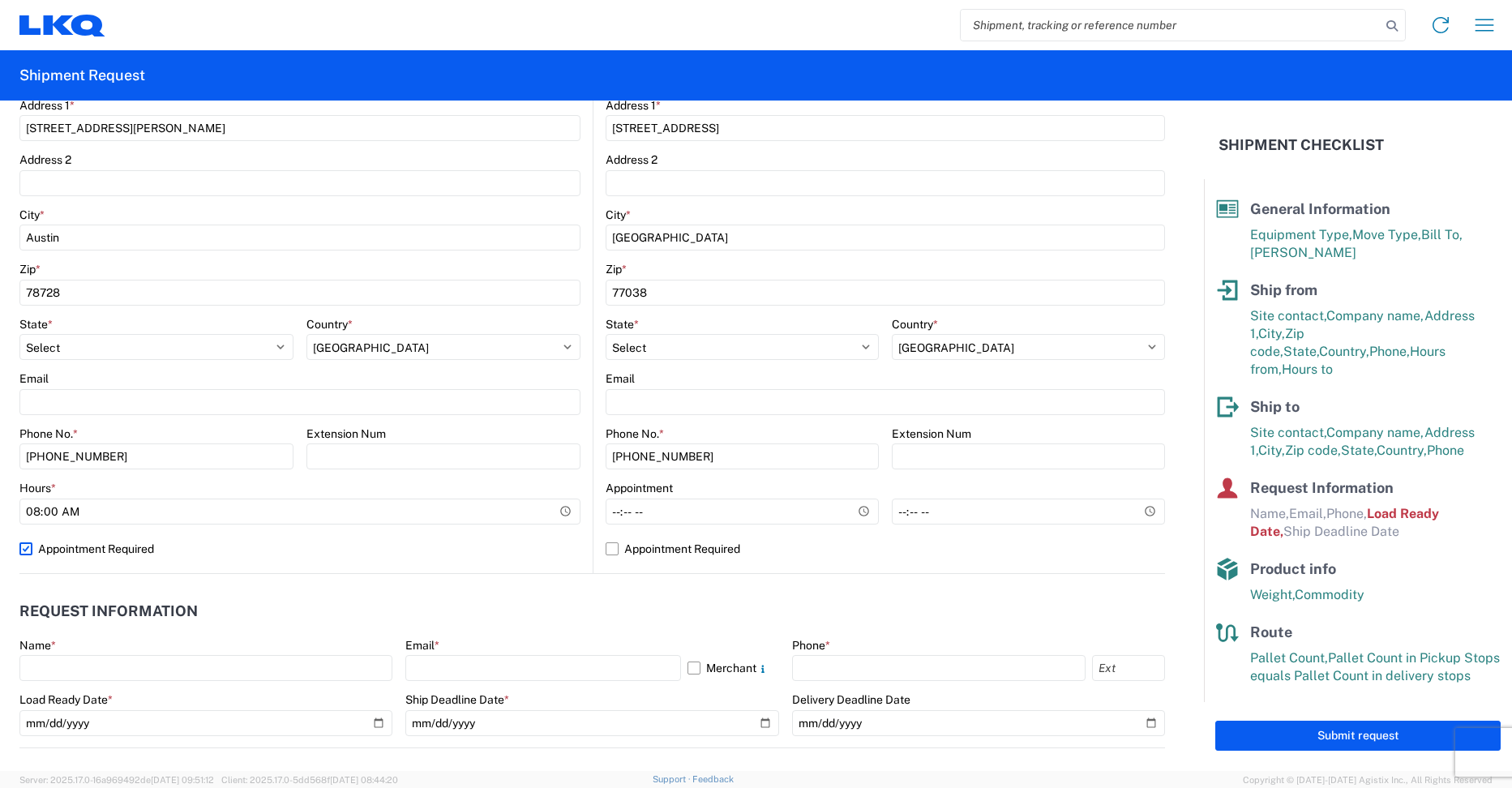
click at [21, 543] on label "Appointment Required" at bounding box center [300, 549] width 561 height 26
click at [0, 0] on input "Appointment Required" at bounding box center [0, 0] width 0 height 0
select select "US"
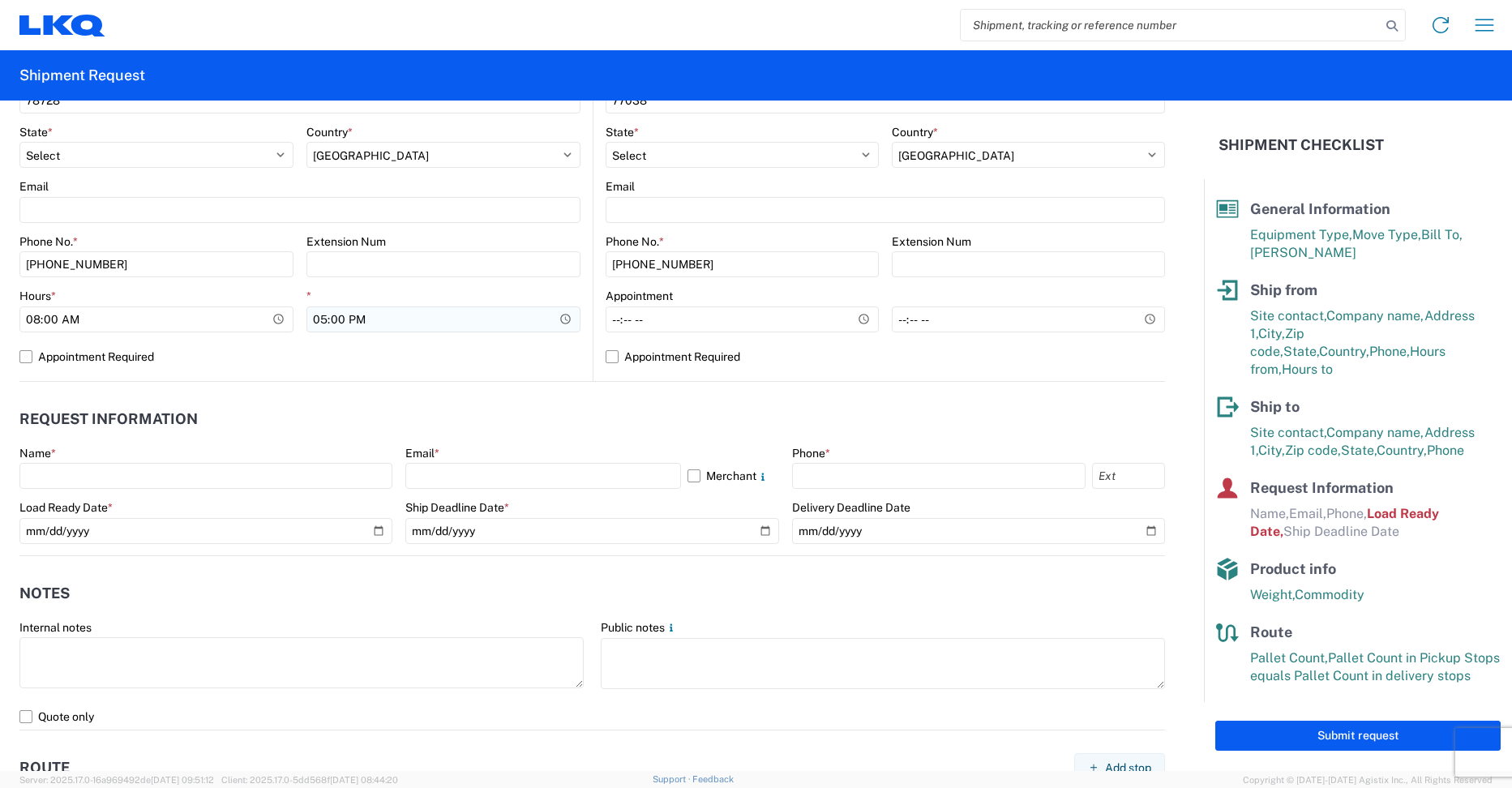
scroll to position [649, 0]
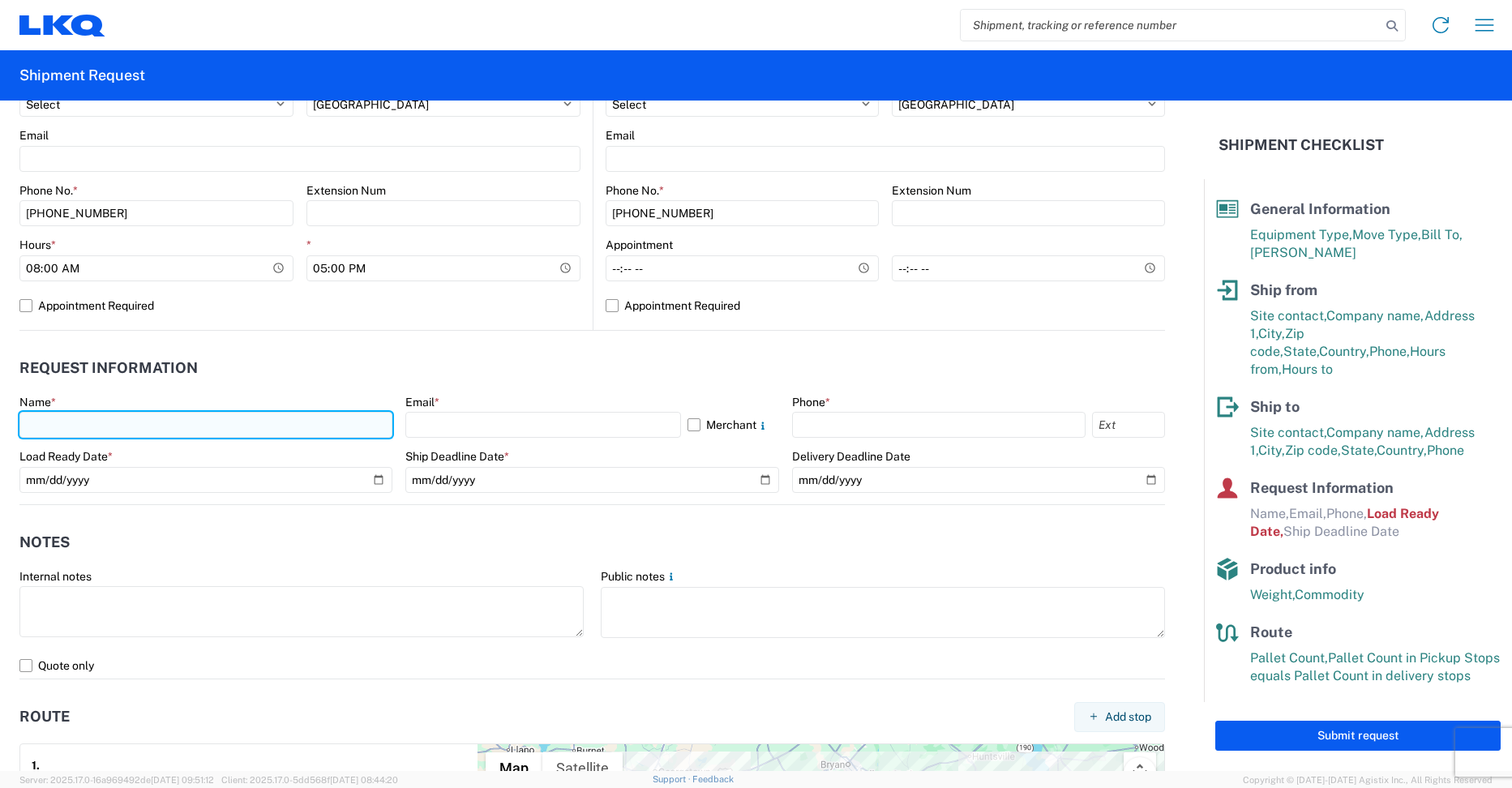
click at [285, 426] on input "text" at bounding box center [205, 425] width 373 height 26
type input "y"
type input "[PERSON_NAME]"
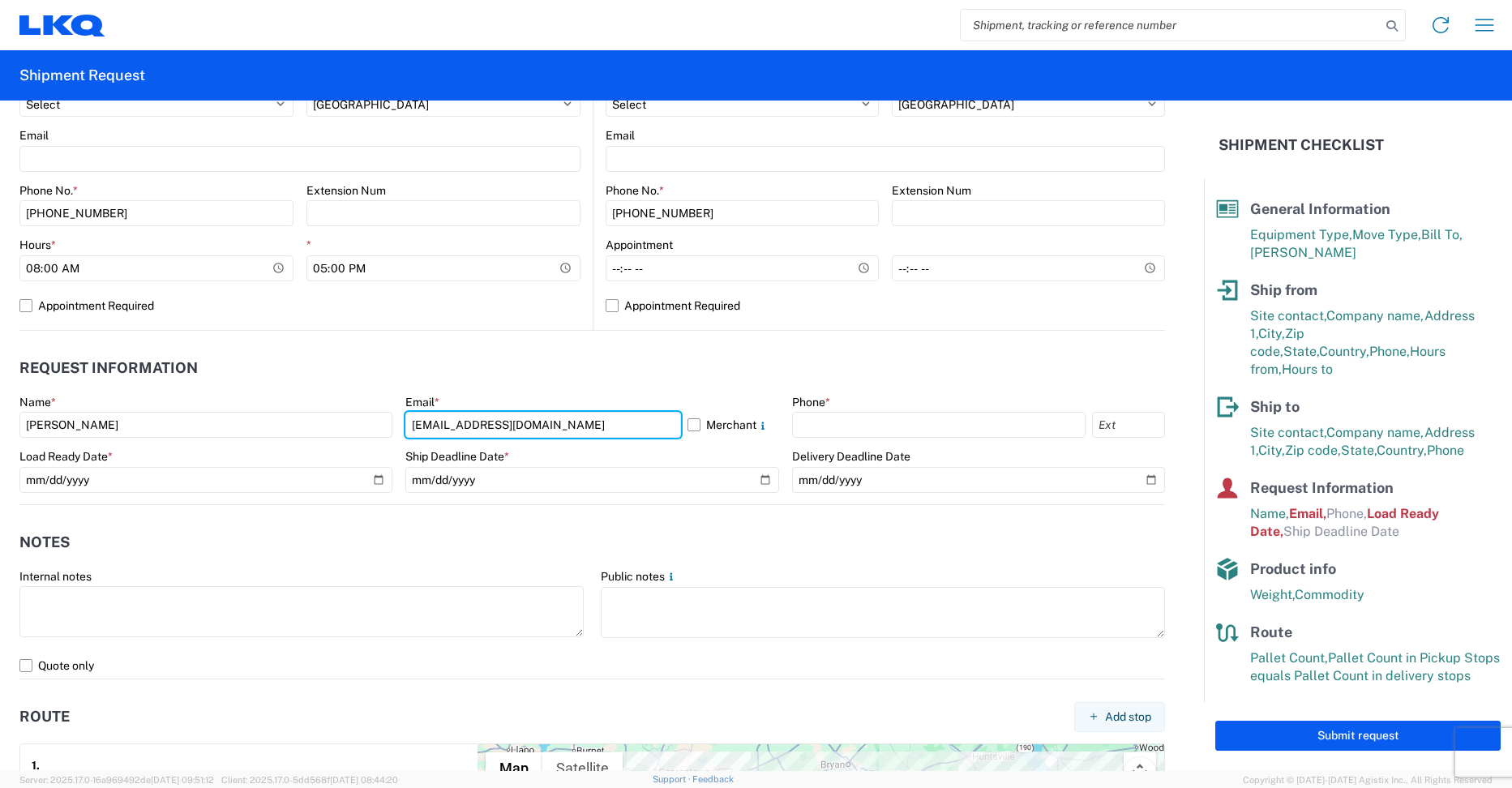
type input "[EMAIL_ADDRESS][DOMAIN_NAME]"
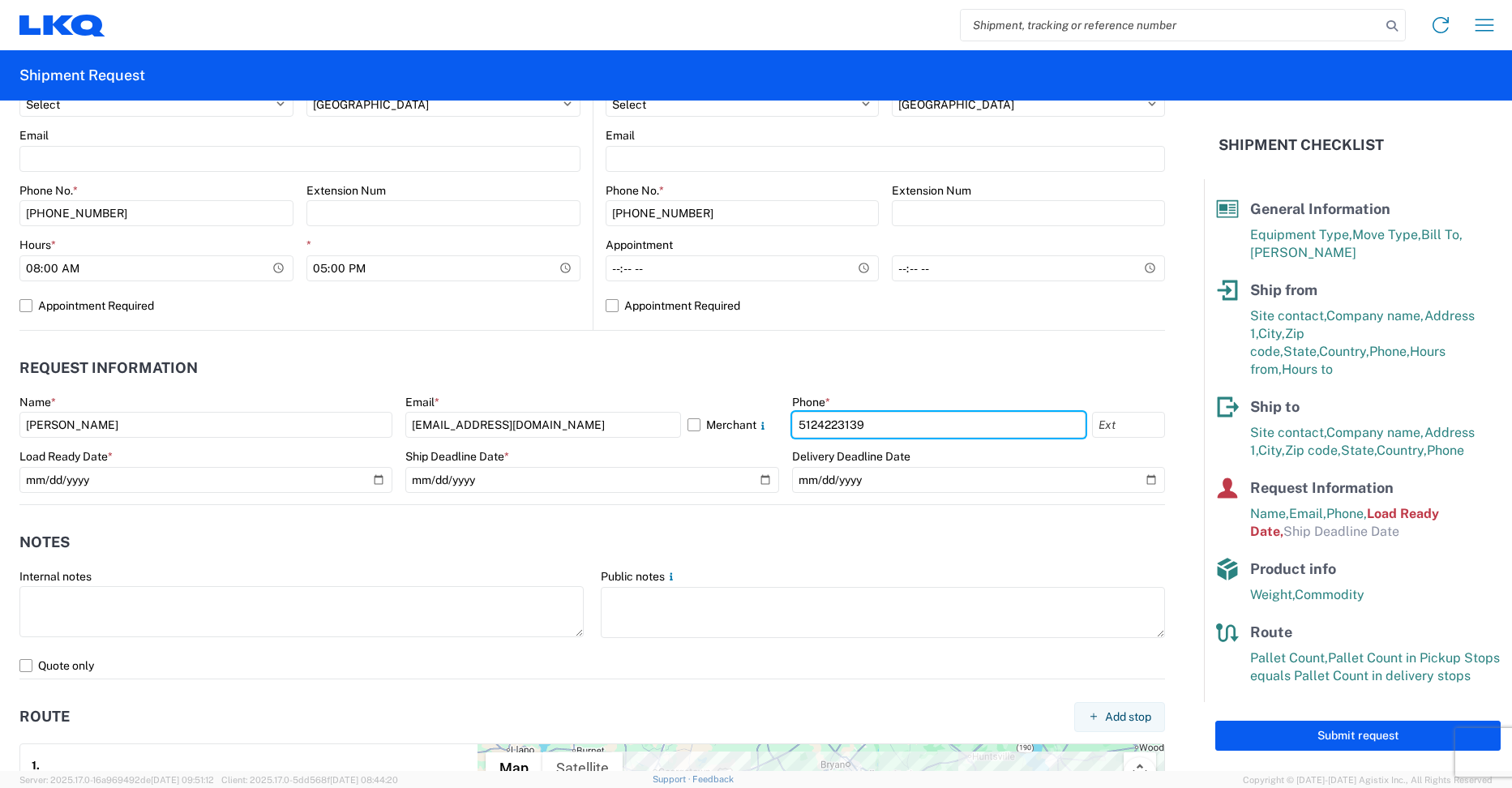
type input "5124223139"
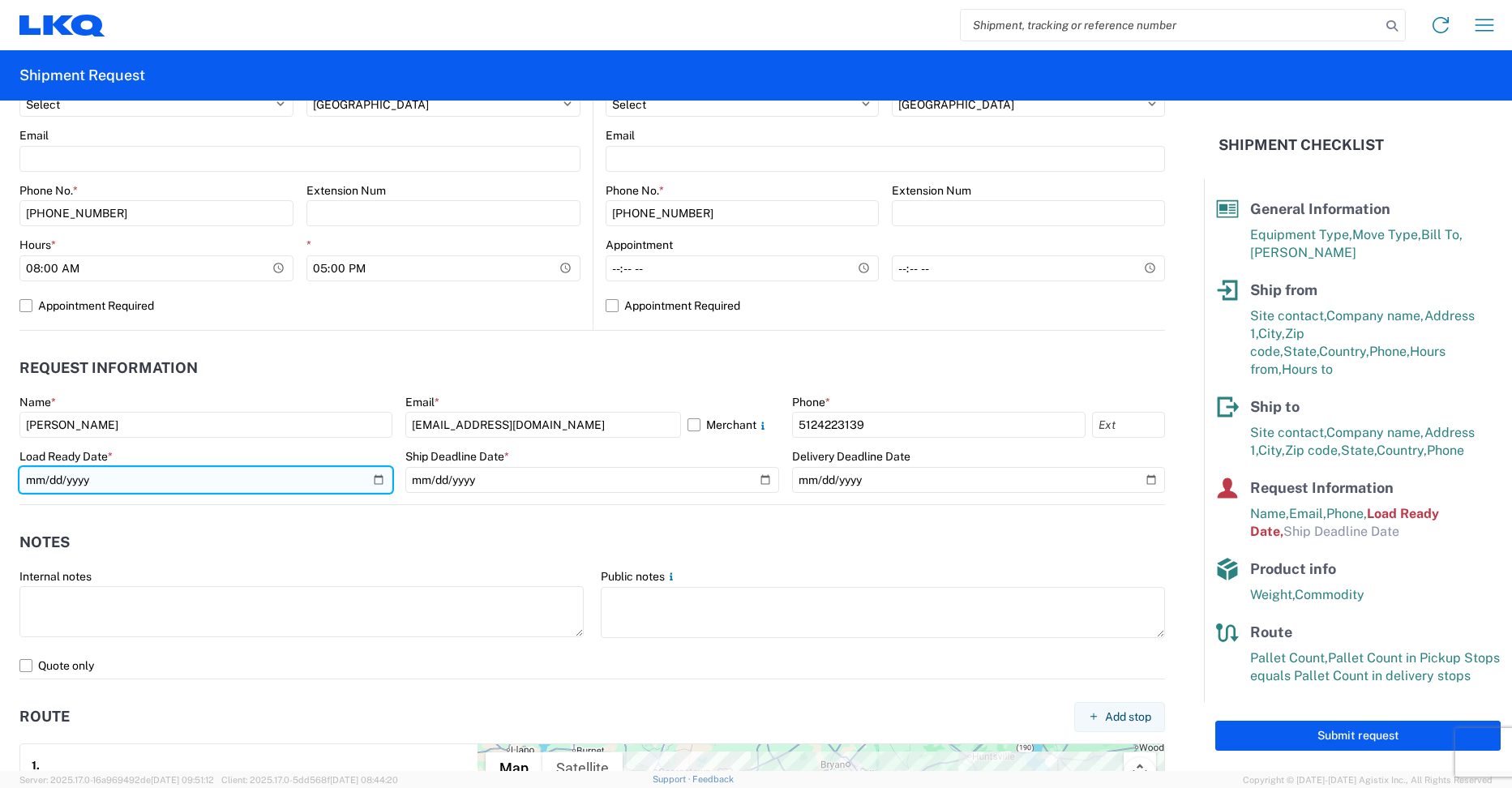
click at [380, 478] on input "[DATE]" at bounding box center [205, 480] width 373 height 26
type input "[DATE]"
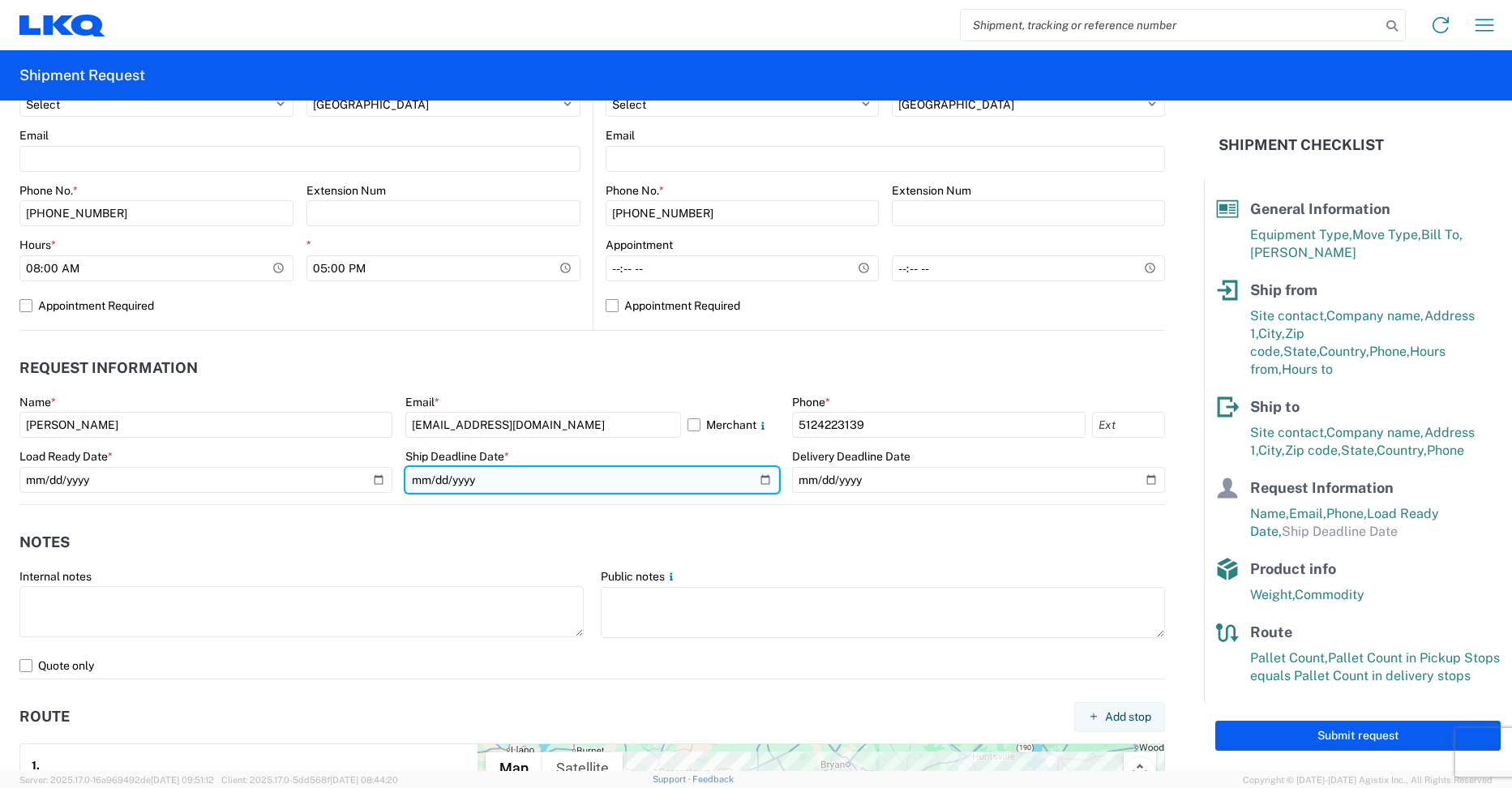
drag, startPoint x: 756, startPoint y: 480, endPoint x: 765, endPoint y: 479, distance: 9.1
click at [758, 480] on input "date" at bounding box center [591, 480] width 373 height 26
type input "[DATE]"
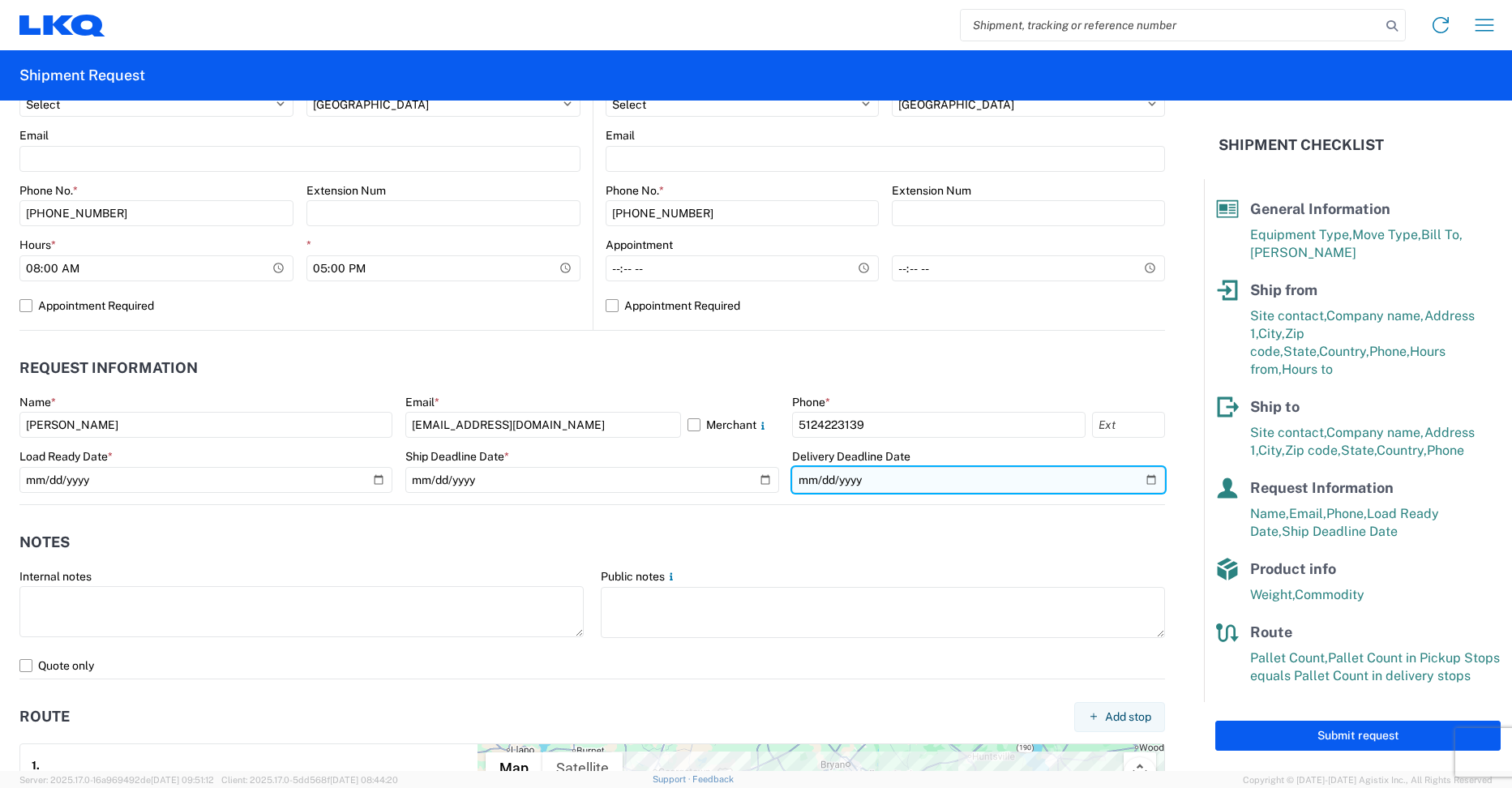
click at [1135, 479] on input "date" at bounding box center [977, 480] width 373 height 26
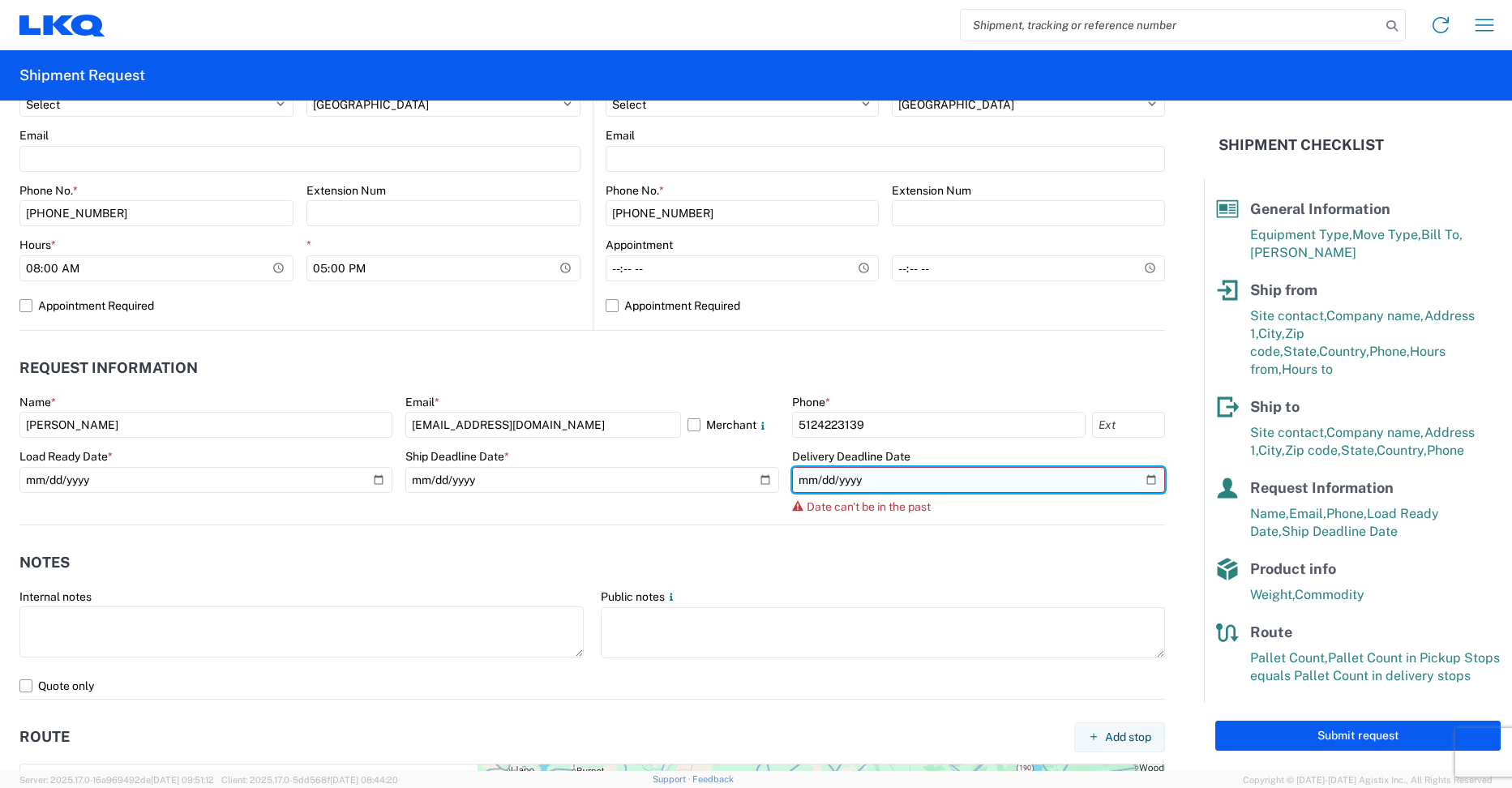
click at [1135, 479] on input "[DATE]" at bounding box center [977, 480] width 373 height 26
type input "[DATE]"
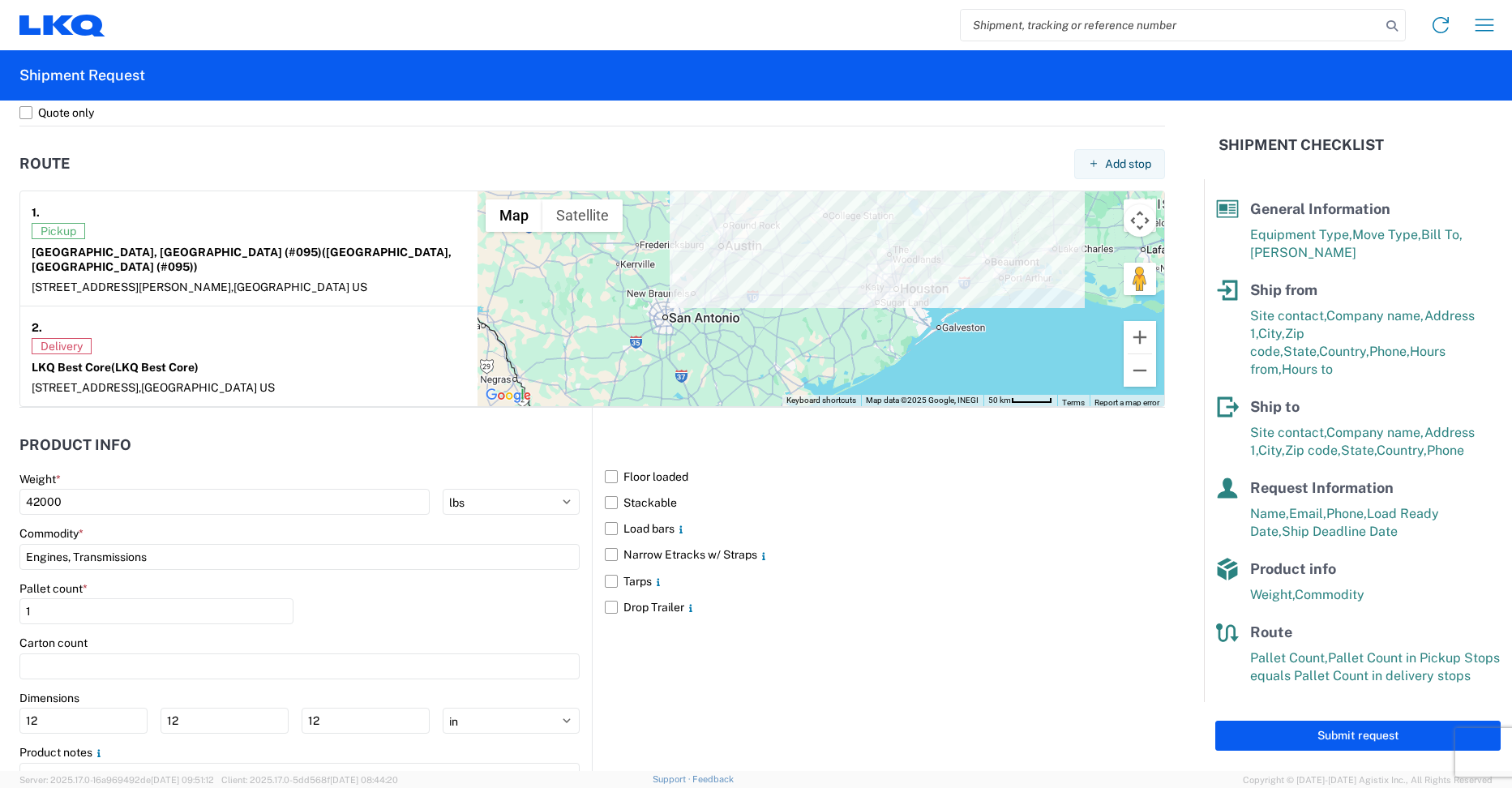
scroll to position [1216, 0]
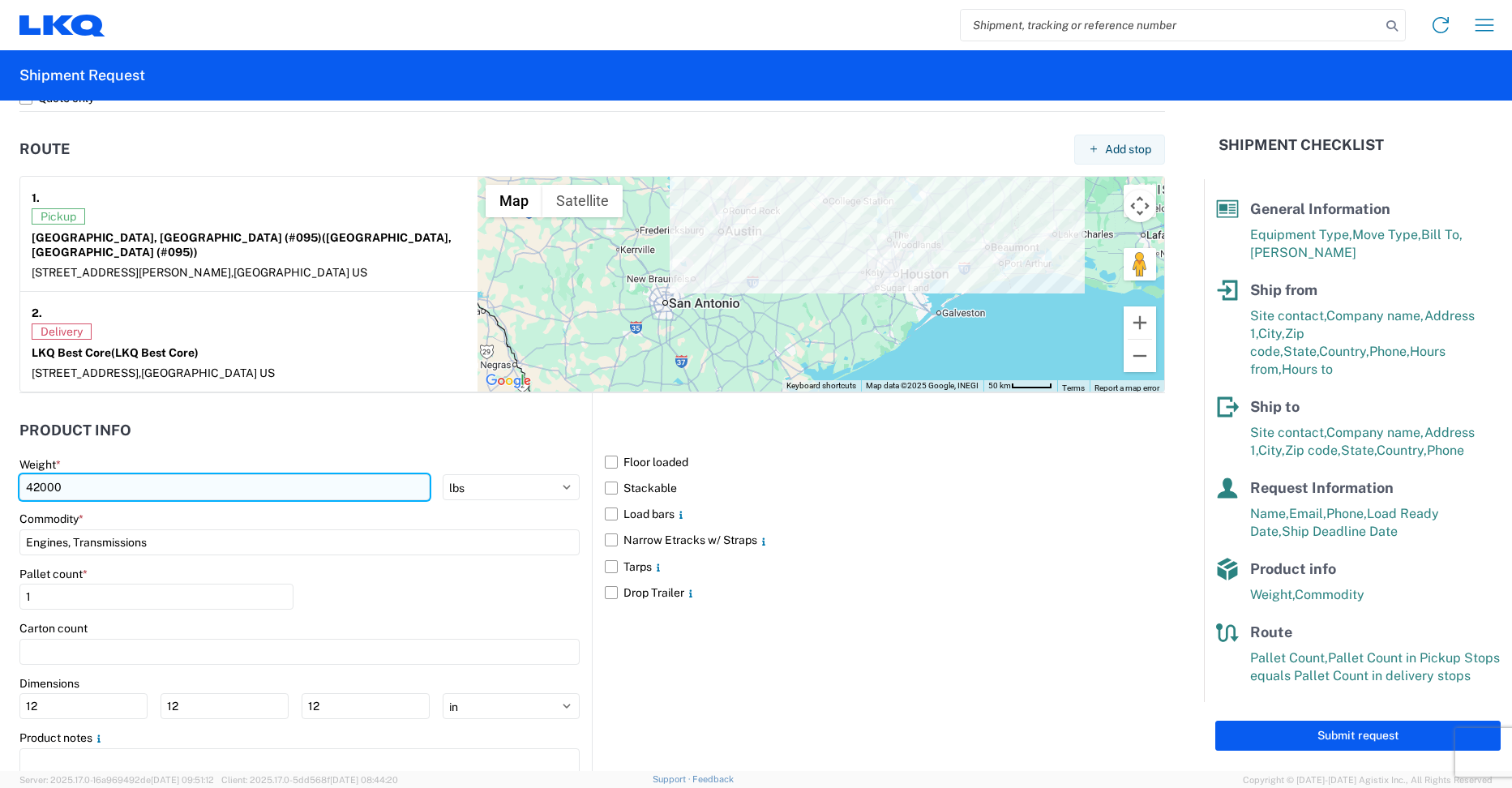
click at [256, 482] on input "42000" at bounding box center [224, 487] width 410 height 26
type input "4"
type input "30000"
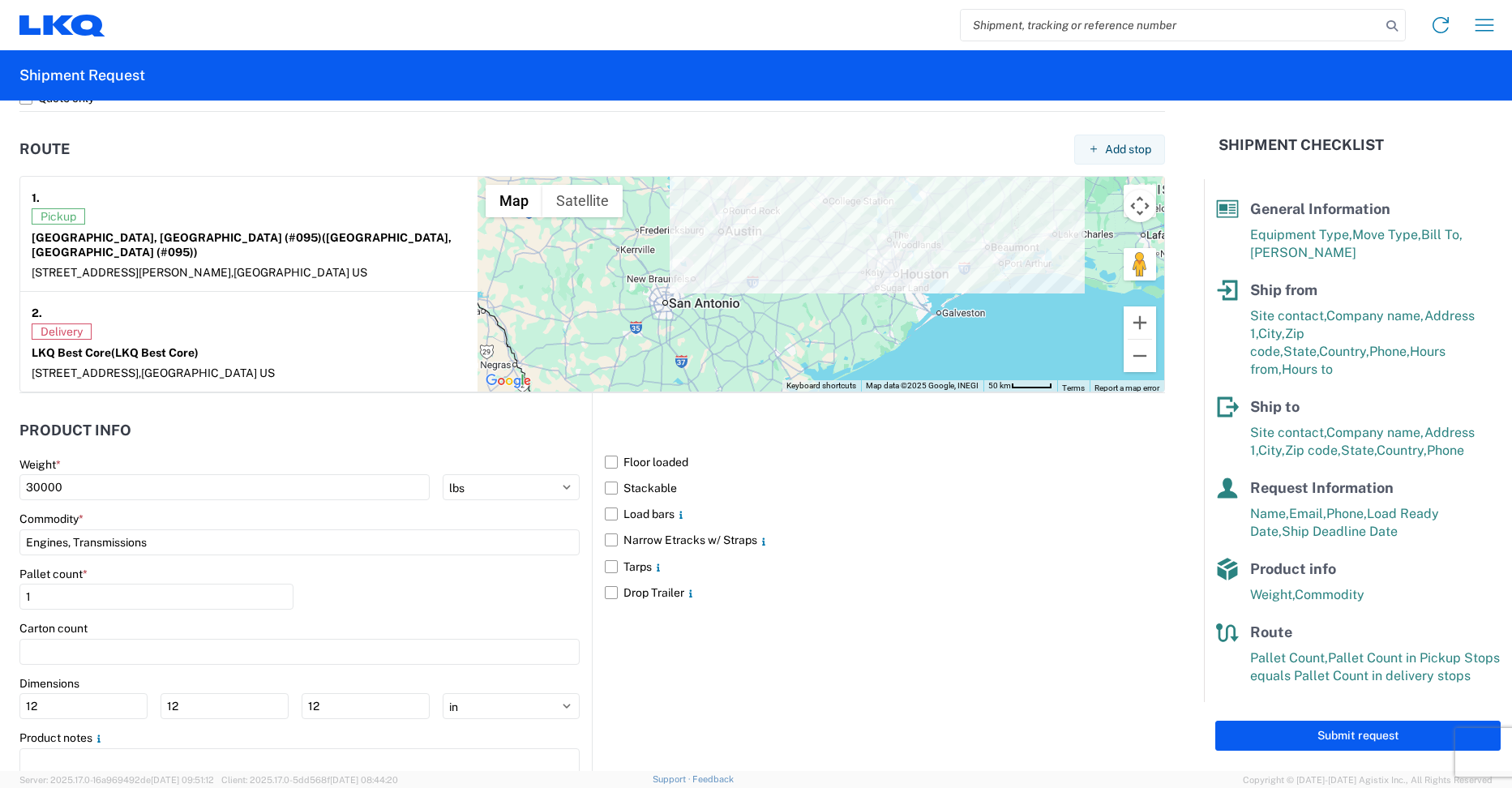
click at [292, 393] on div "Product Info Weight * 30000 kgs lbs Commodity * Engines, Transmissions Pallet c…" at bounding box center [305, 603] width 572 height 421
click at [605, 449] on label "Floor loaded" at bounding box center [884, 462] width 560 height 26
click at [0, 0] on input "Floor loaded" at bounding box center [0, 0] width 0 height 0
drag, startPoint x: 88, startPoint y: 572, endPoint x: -26, endPoint y: 580, distance: 114.3
click at [0, 580] on html "Home Shipment request Shipment tracking Shipment Request General Information Te…" at bounding box center [756, 394] width 1512 height 788
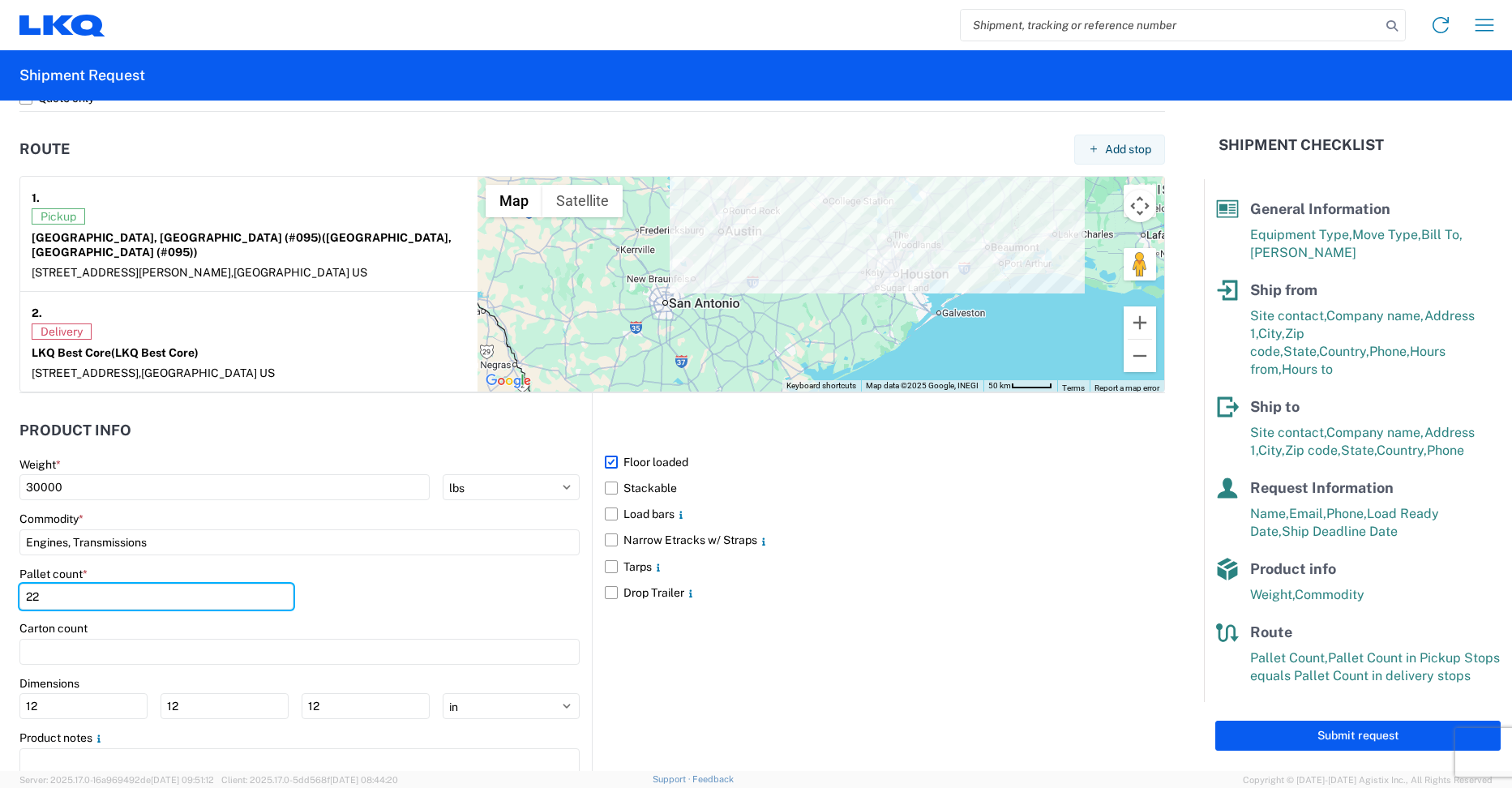
type input "22"
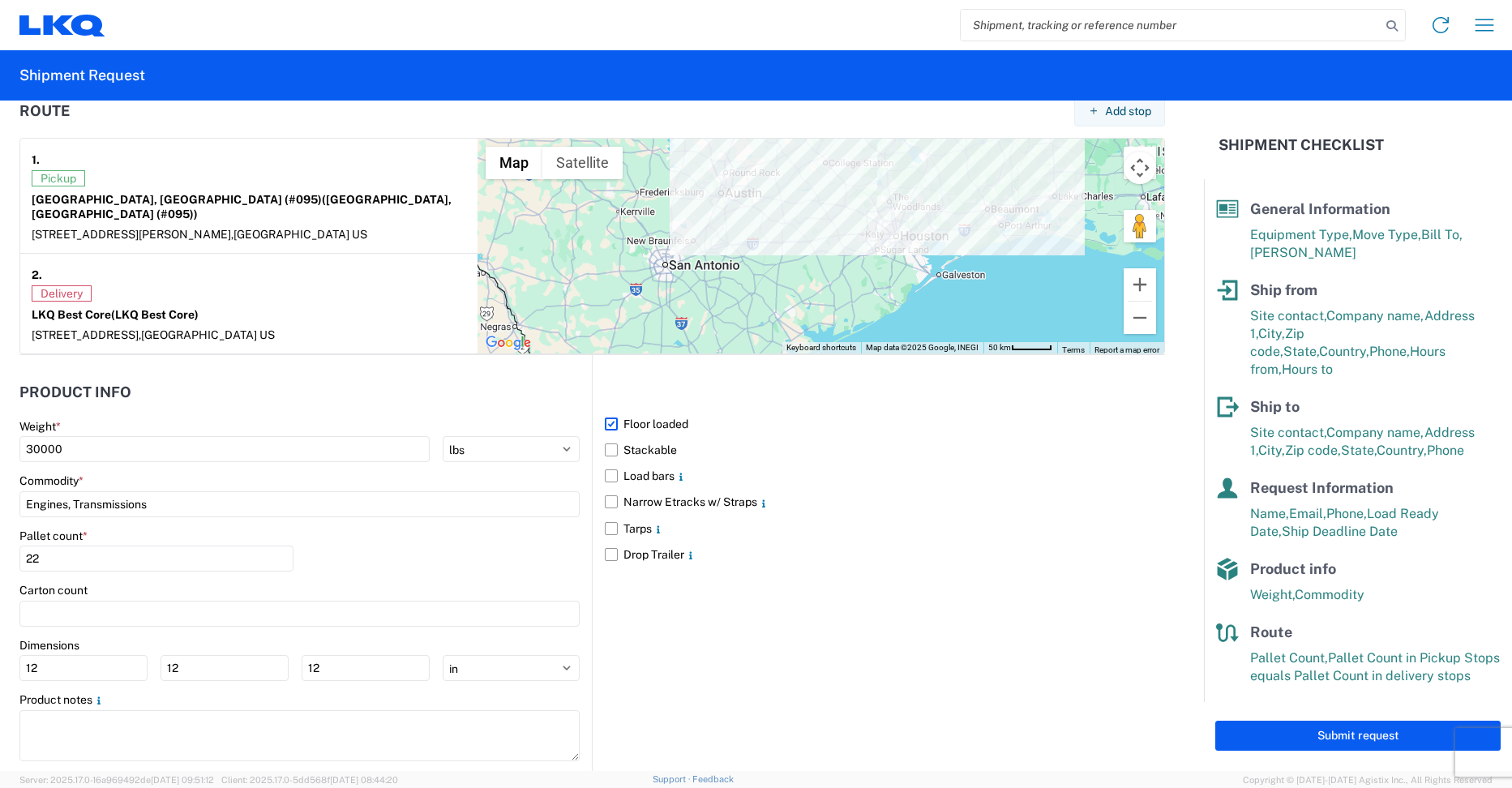
scroll to position [1274, 0]
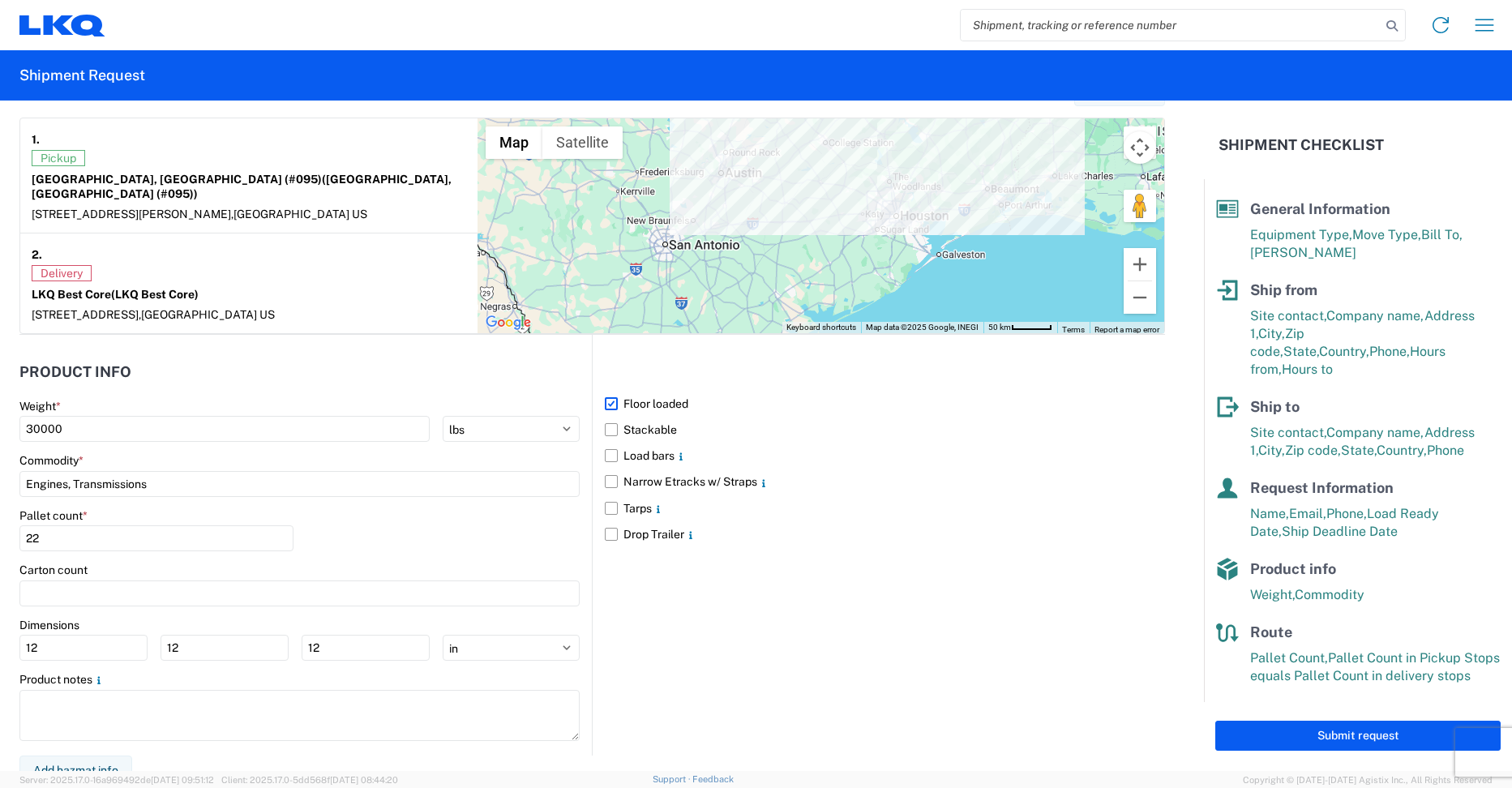
click at [813, 597] on div "Floor loaded Stackable Load bars Narrow Etracks w/ Straps Tarps Drop Trailer" at bounding box center [878, 545] width 573 height 421
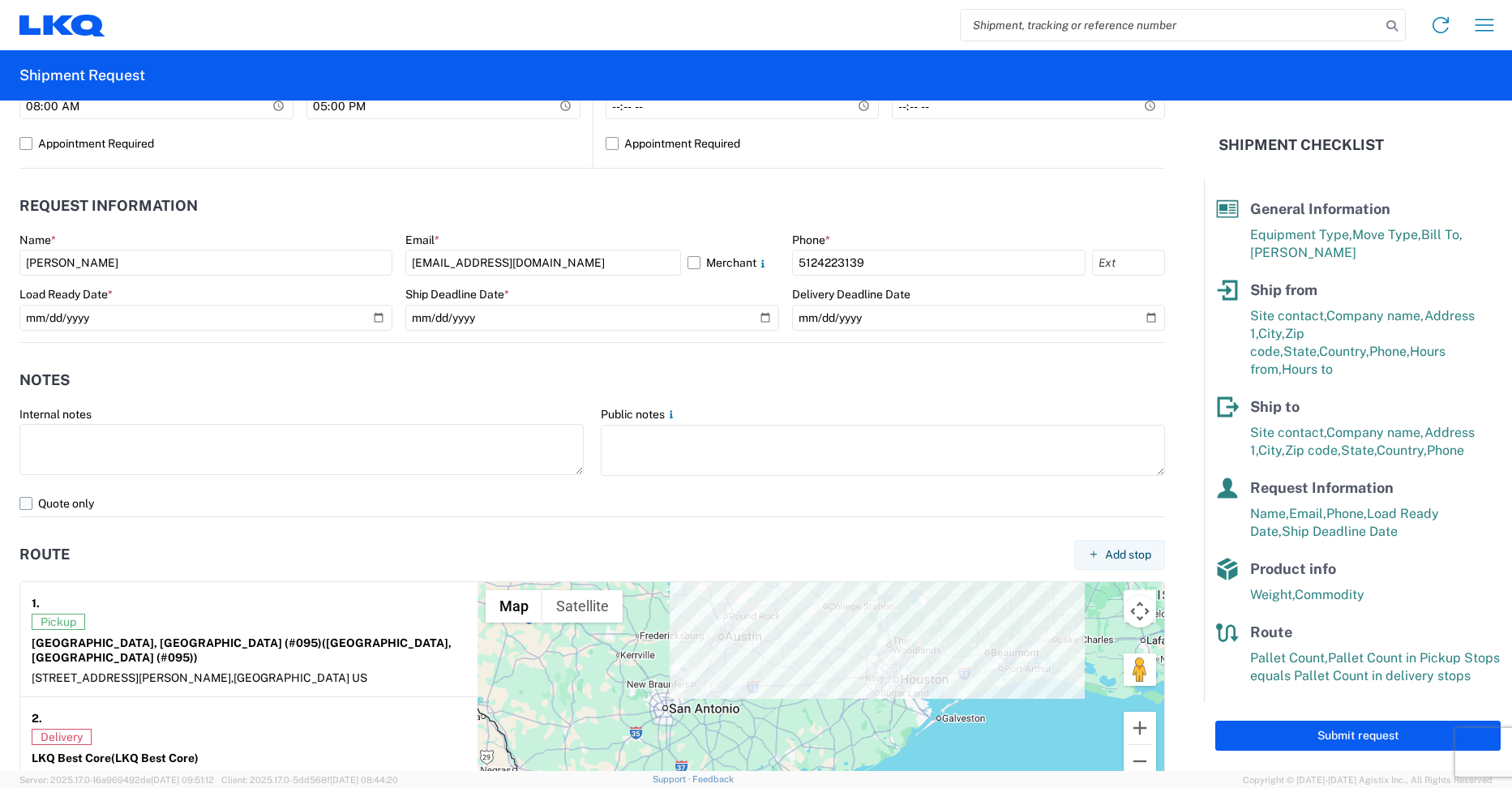
scroll to position [891, 0]
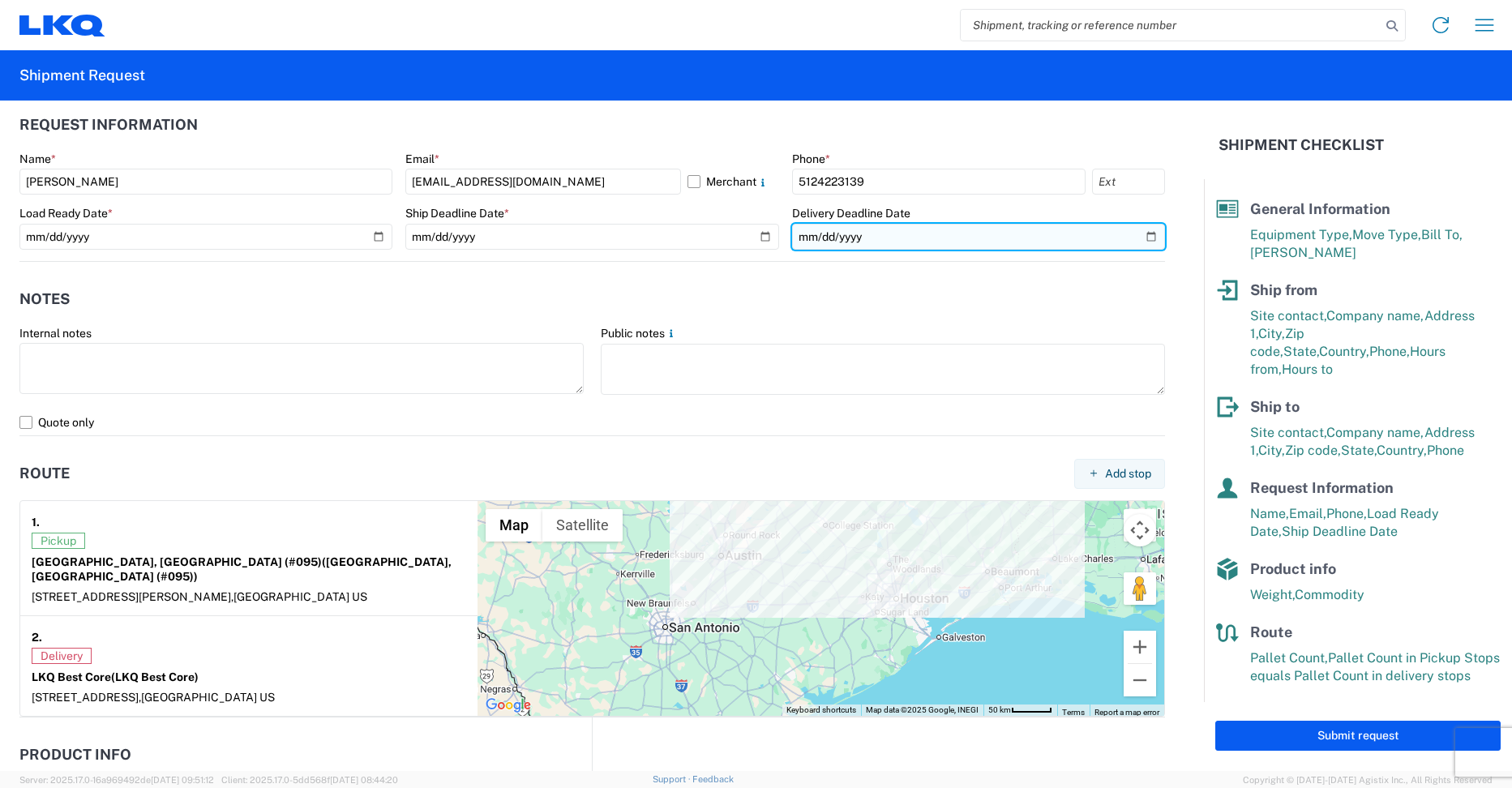
click at [1136, 237] on input "[DATE]" at bounding box center [977, 237] width 373 height 26
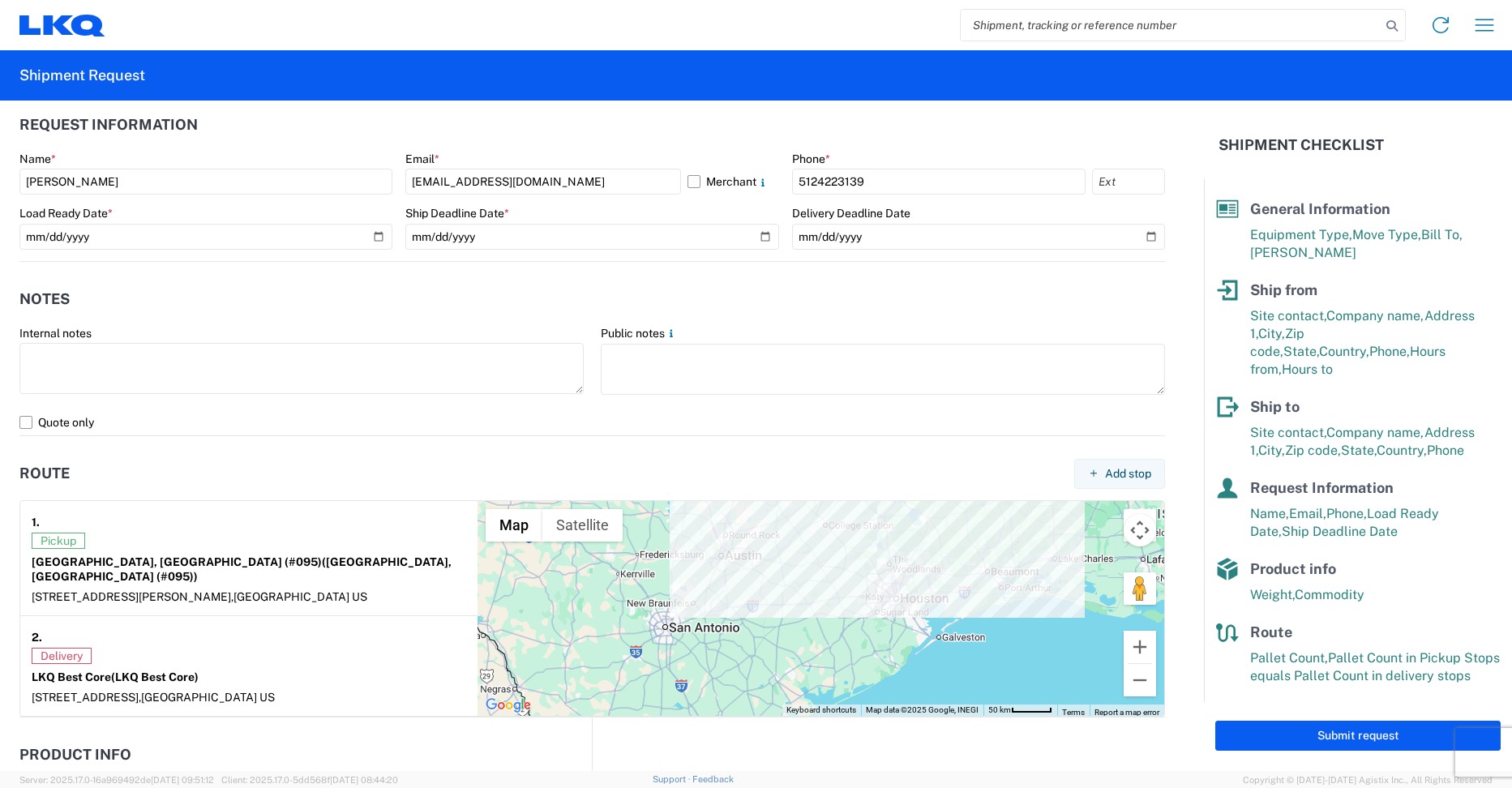
click at [667, 290] on header "Notes" at bounding box center [592, 300] width 1146 height 37
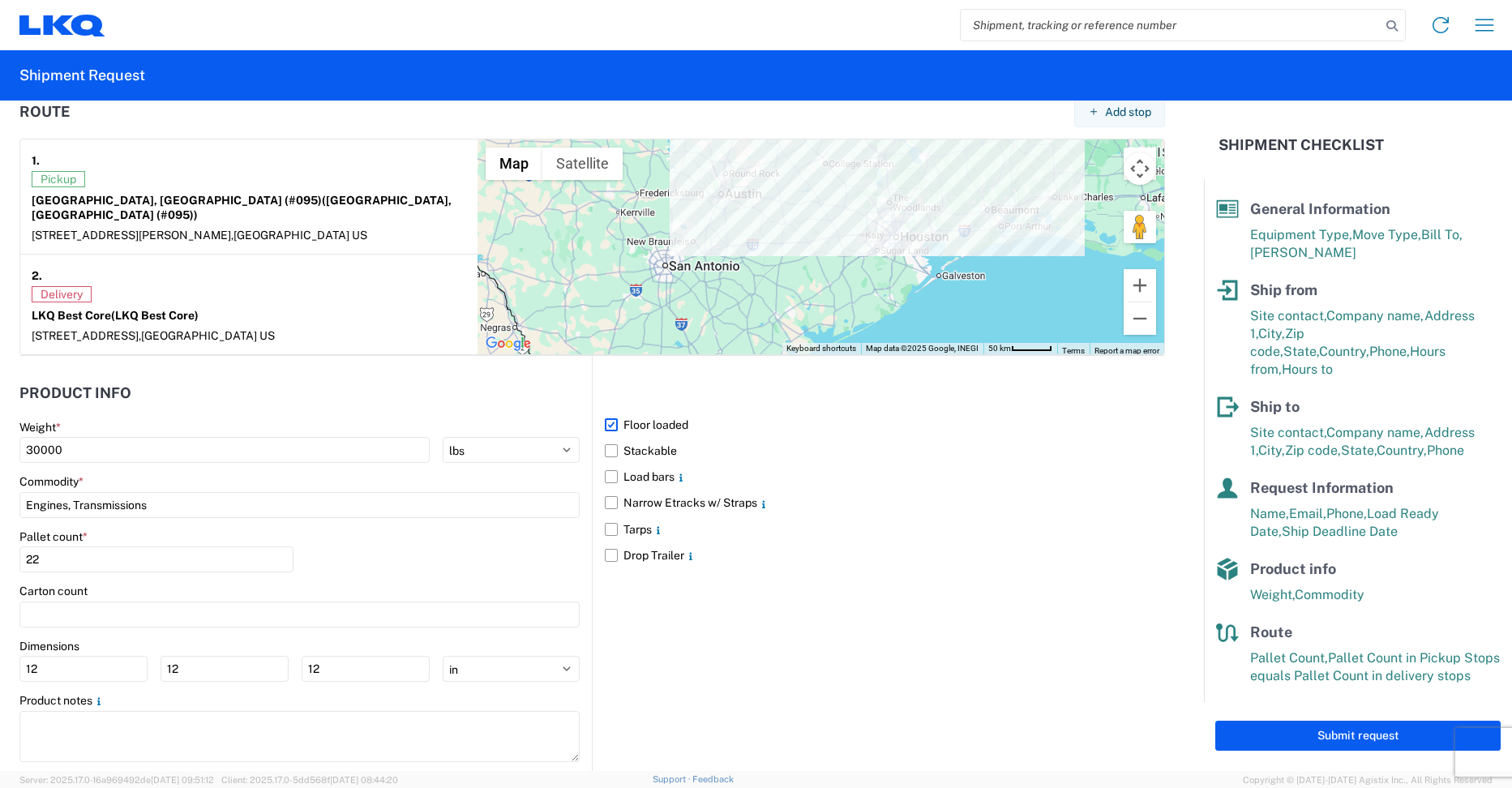
scroll to position [1274, 0]
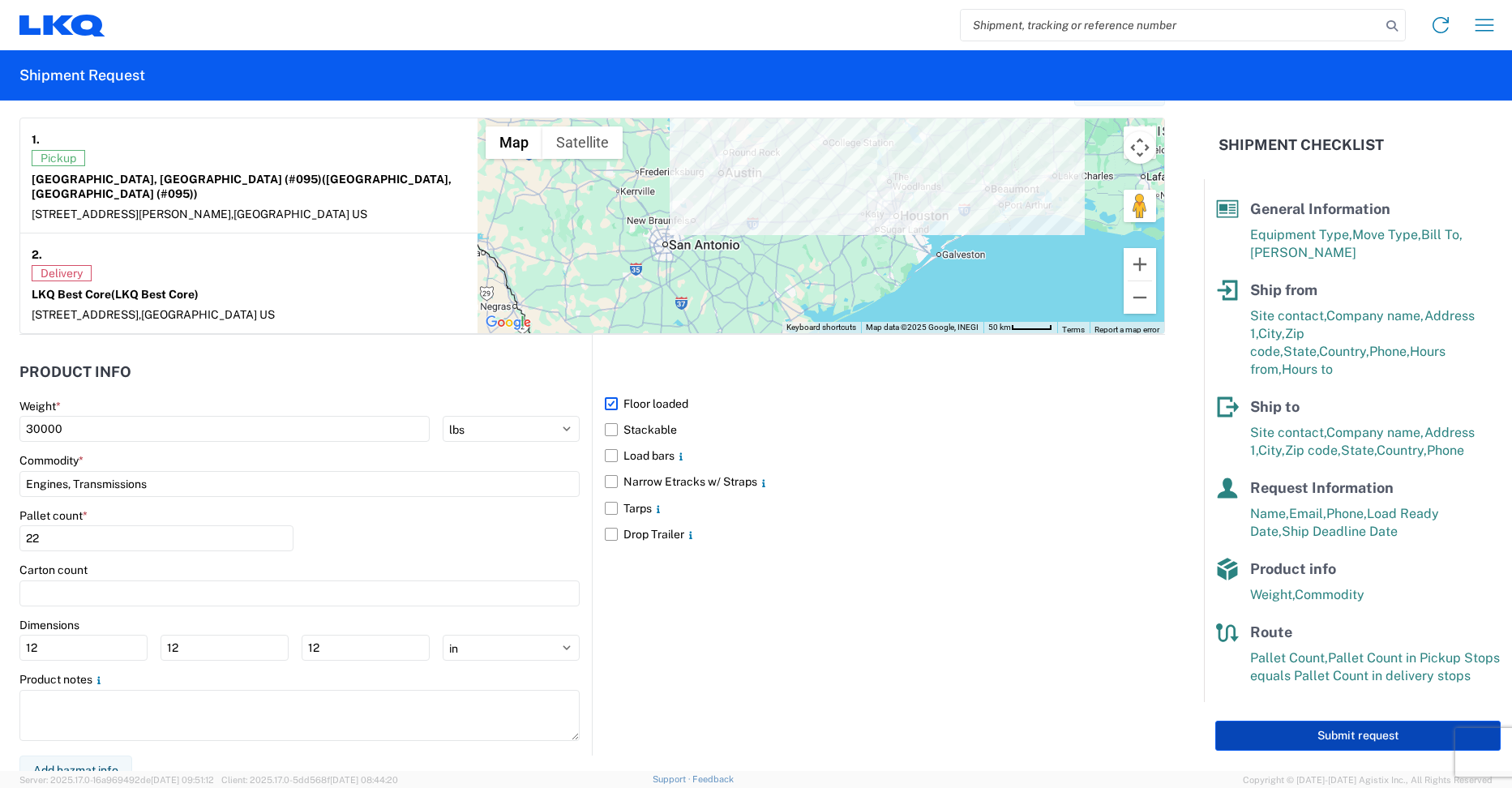
click at [1333, 726] on button "Submit request" at bounding box center [1357, 735] width 285 height 30
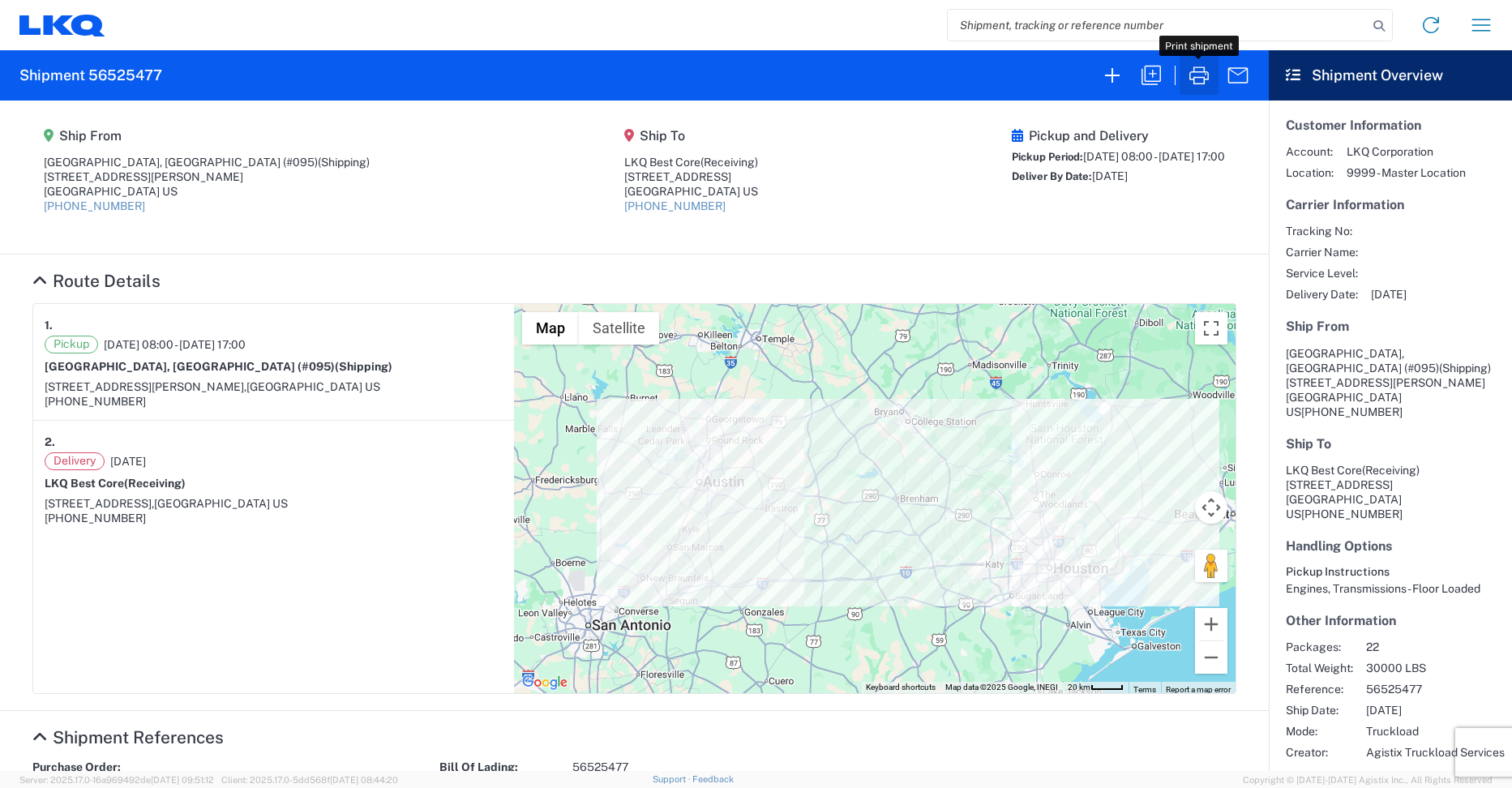
click at [1205, 80] on icon "button" at bounding box center [1199, 75] width 19 height 18
